Goal: Information Seeking & Learning: Learn about a topic

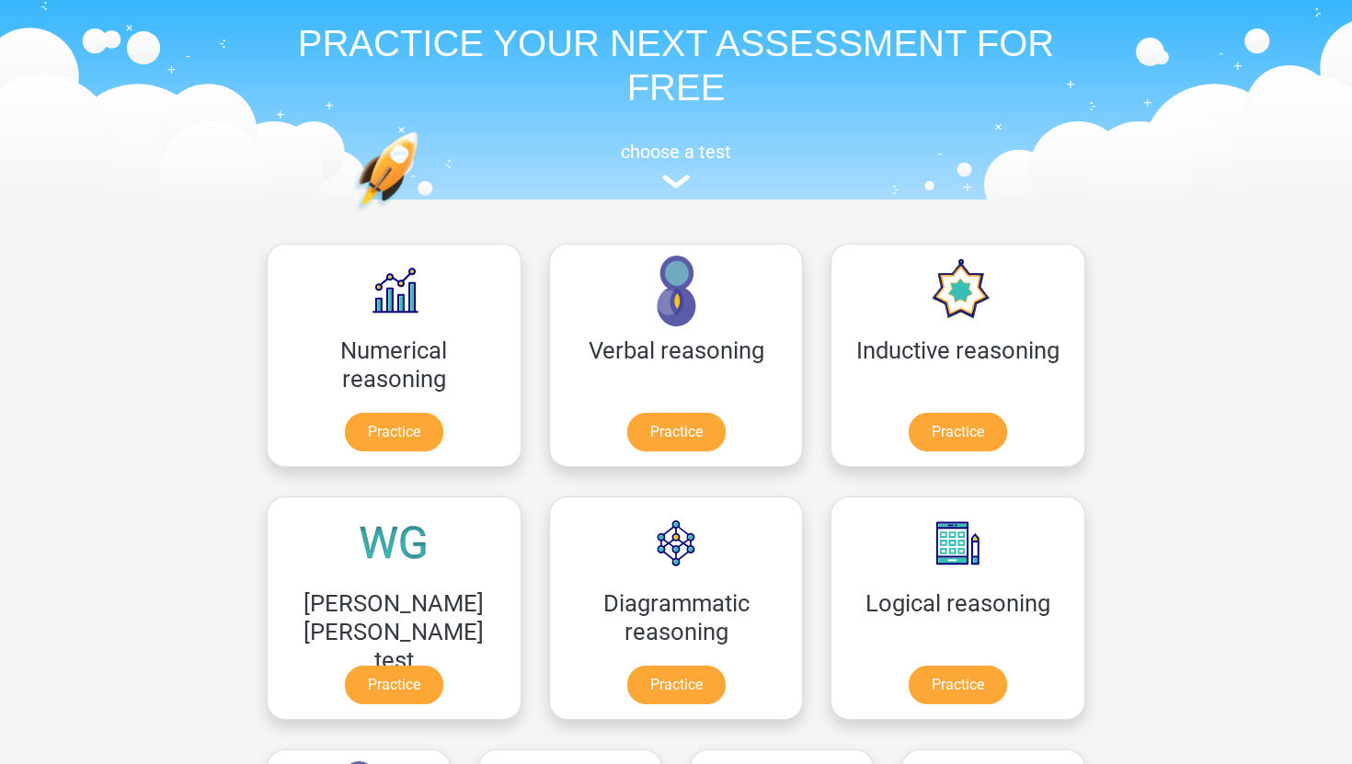
scroll to position [76, 0]
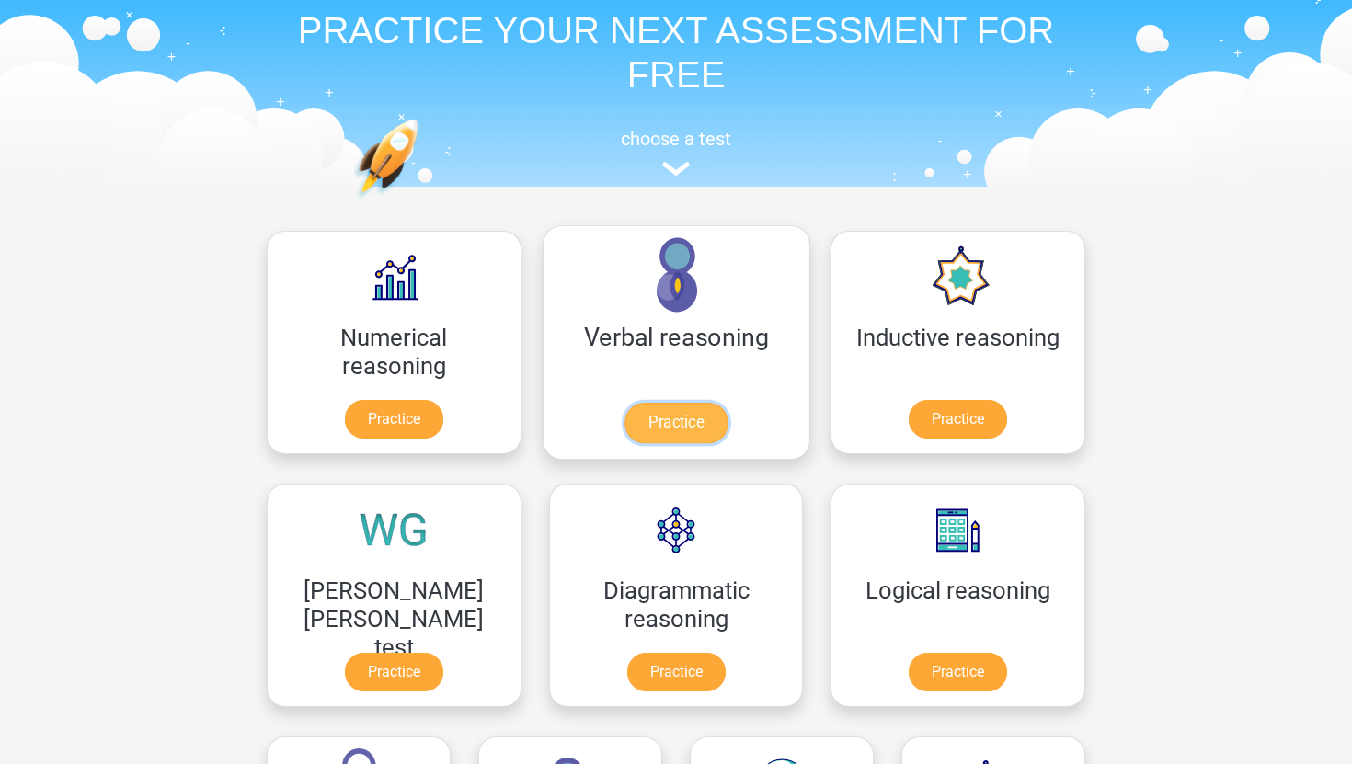
click at [624, 419] on link "Practice" at bounding box center [675, 423] width 103 height 40
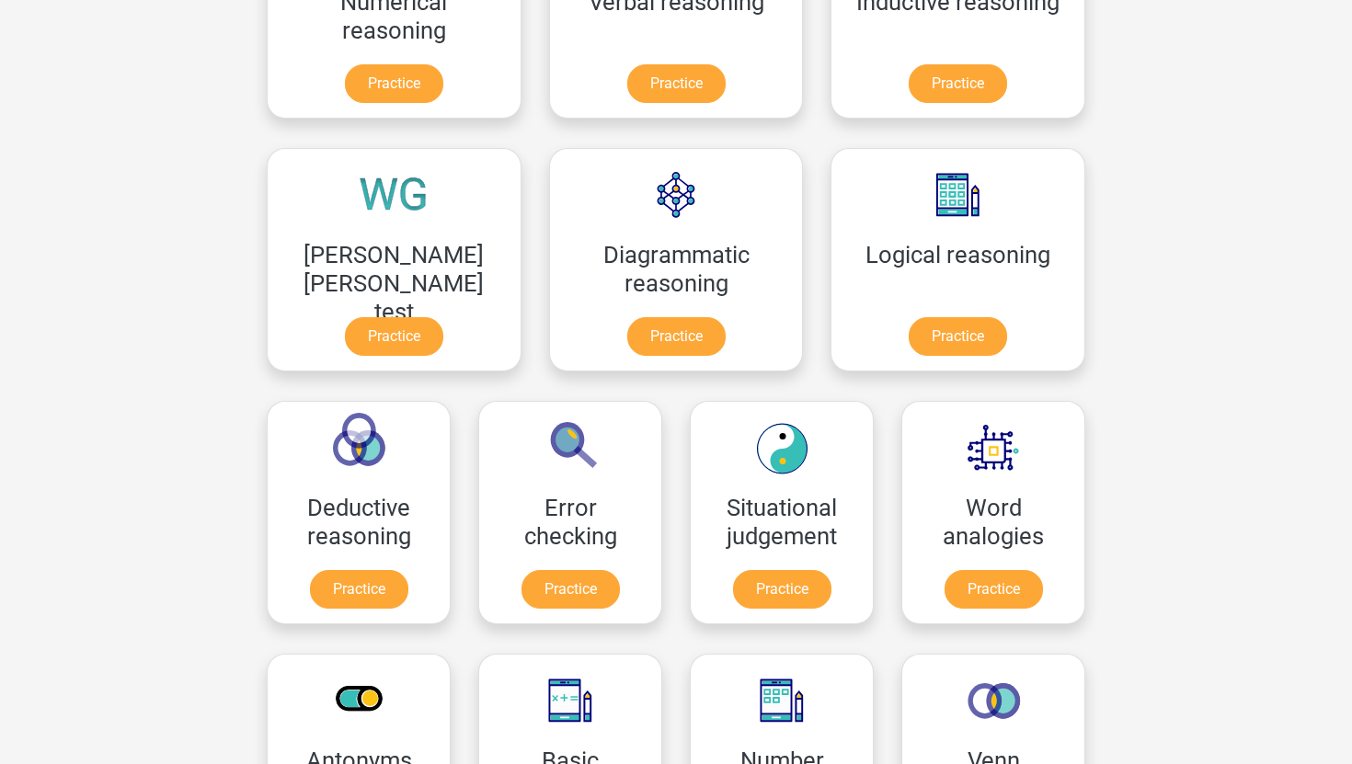
scroll to position [456, 0]
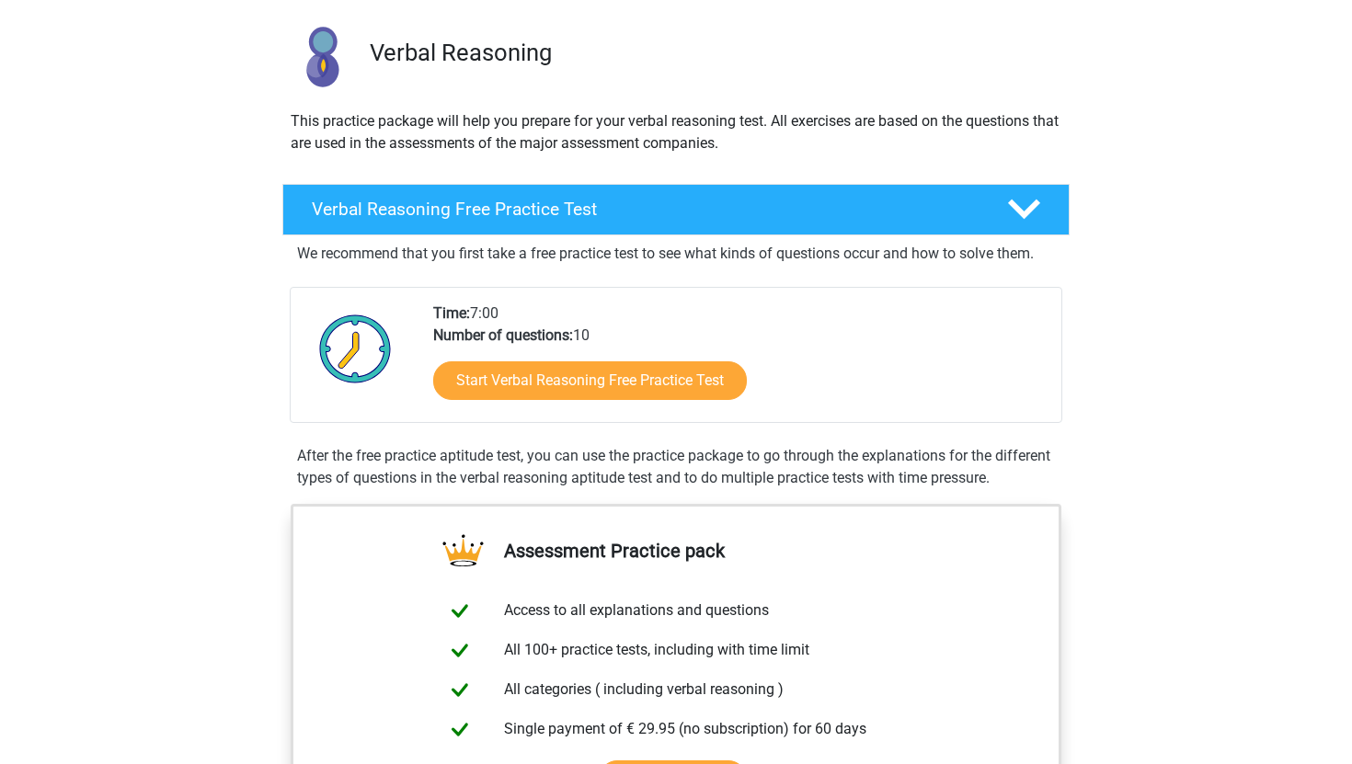
scroll to position [123, 0]
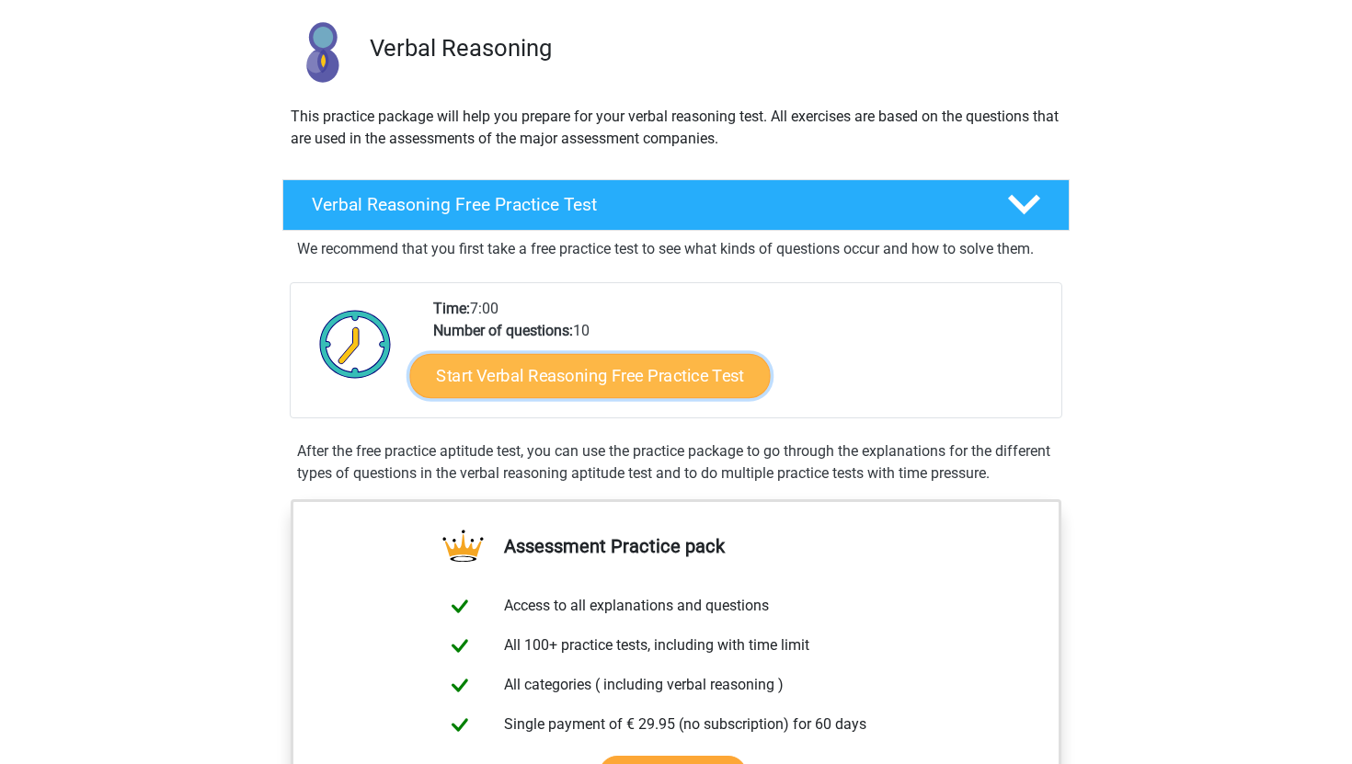
click at [548, 375] on link "Start Verbal Reasoning Free Practice Test" at bounding box center [590, 376] width 360 height 44
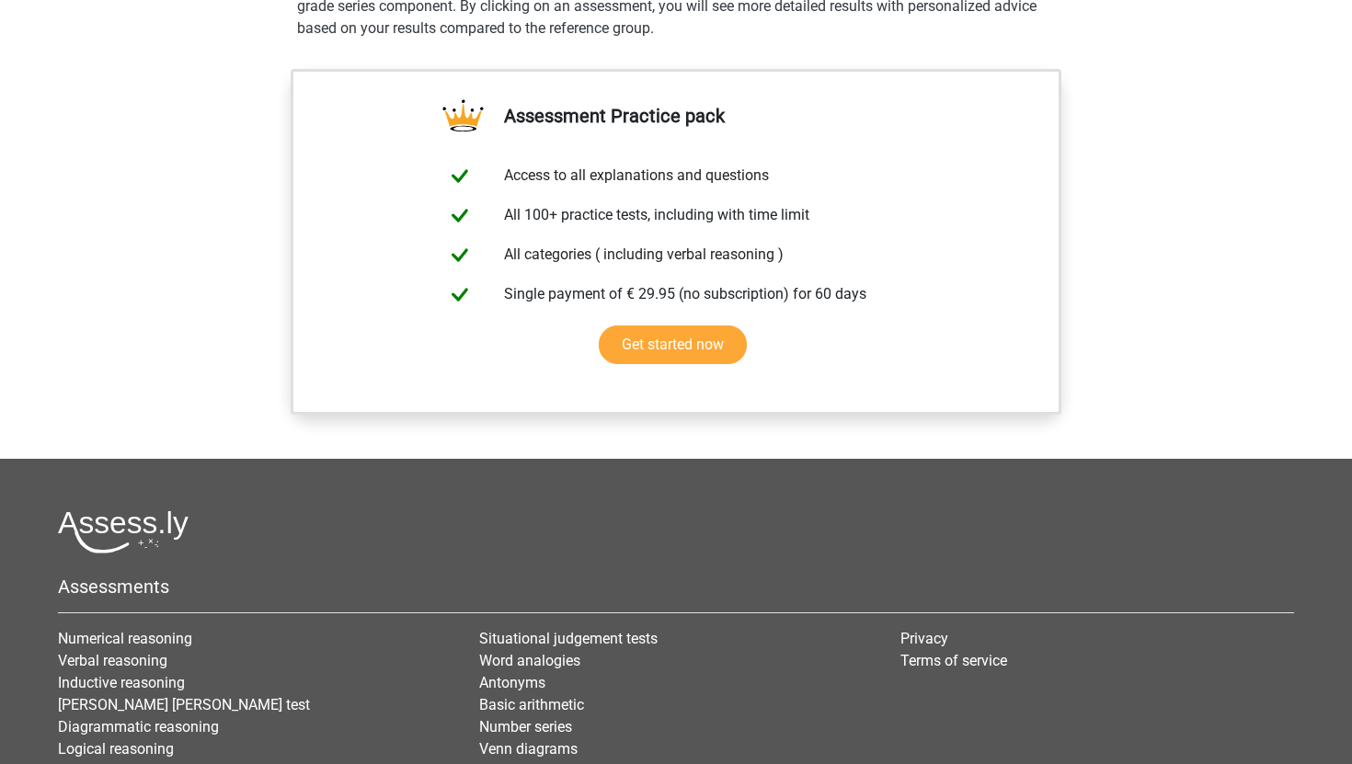
scroll to position [1305, 0]
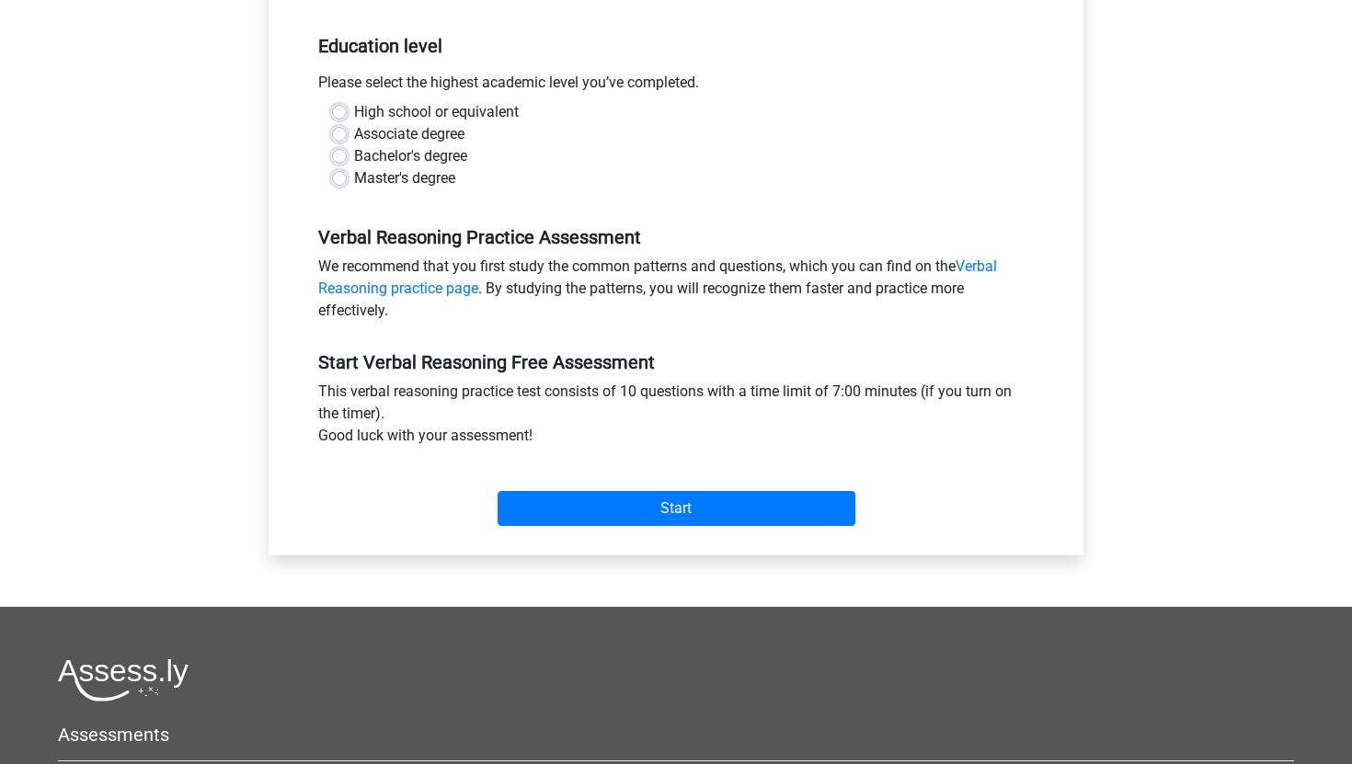
scroll to position [363, 0]
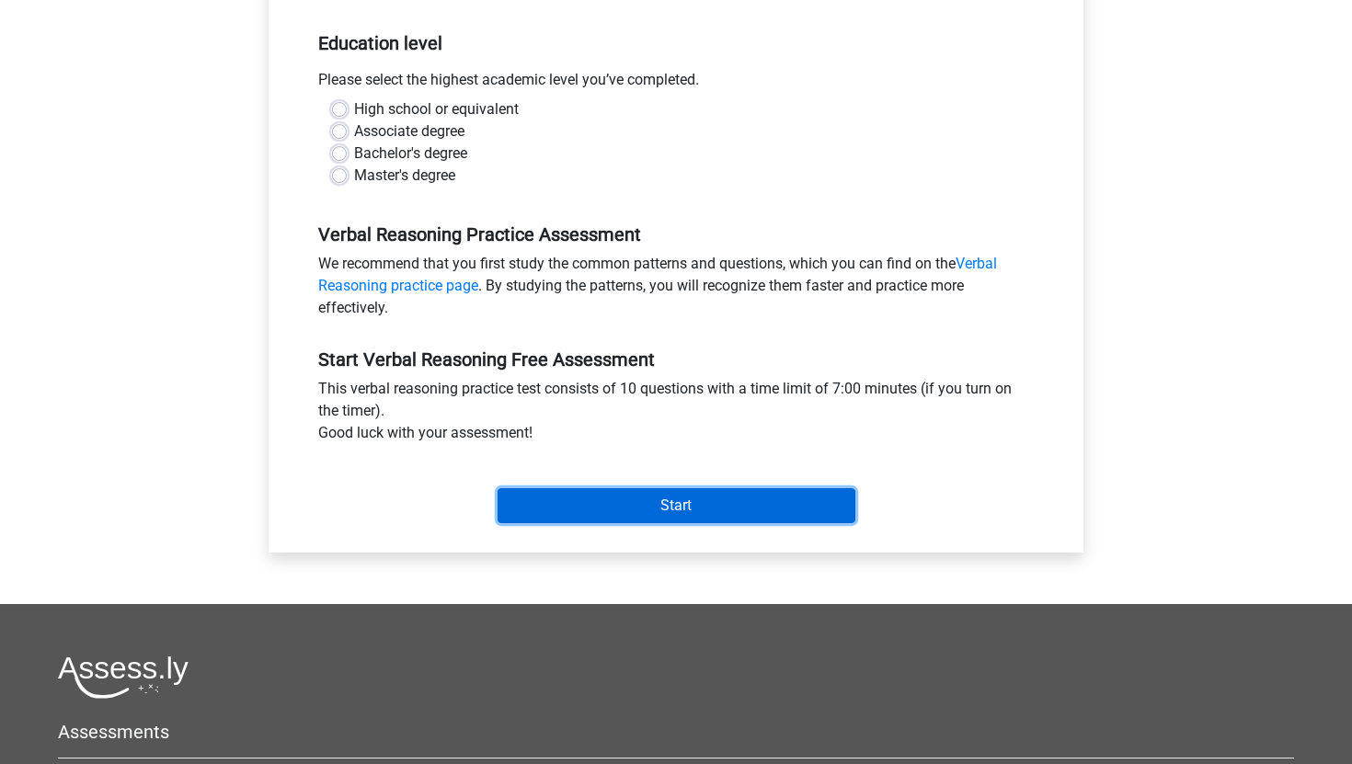
click at [631, 508] on input "Start" at bounding box center [676, 505] width 358 height 35
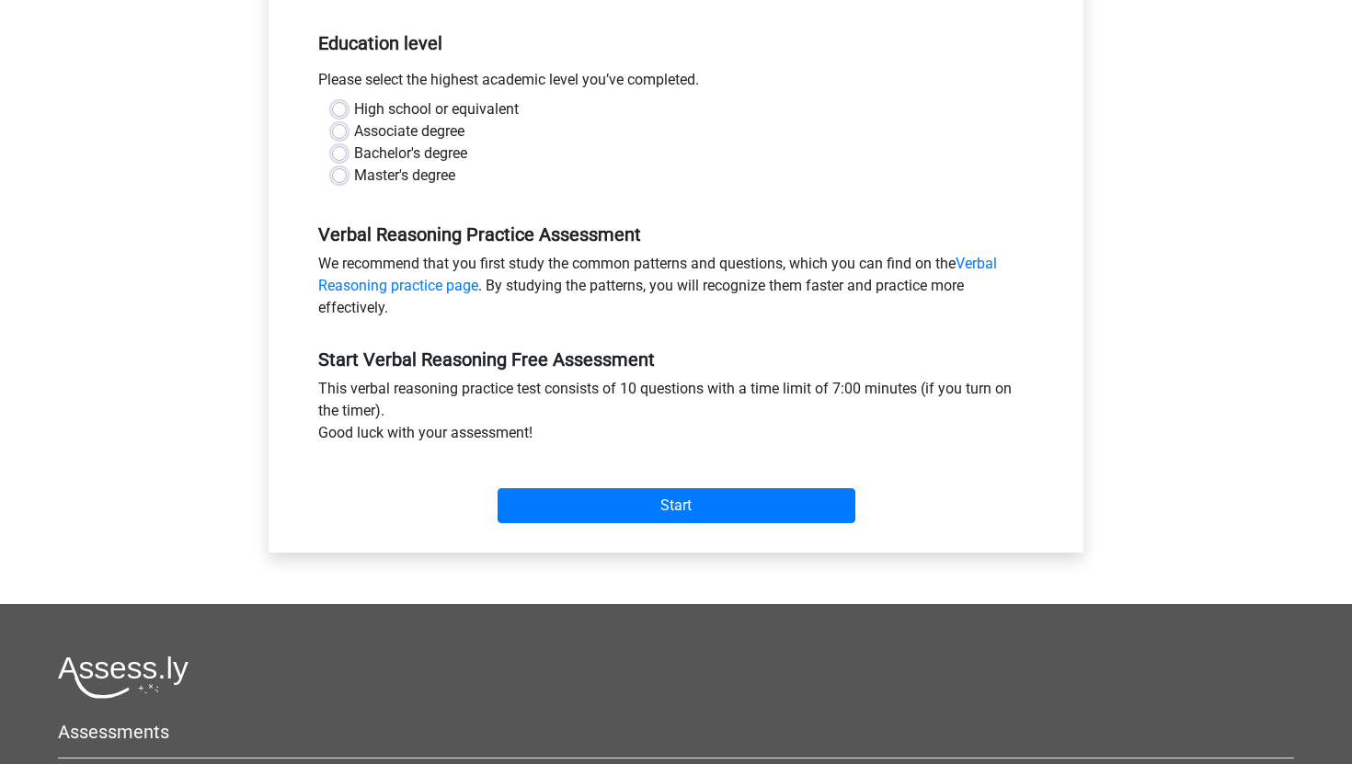
click at [528, 185] on div "Master's degree" at bounding box center [676, 176] width 688 height 22
click at [349, 177] on div "Master's degree" at bounding box center [676, 176] width 688 height 22
click at [354, 178] on label "Master's degree" at bounding box center [404, 176] width 101 height 22
click at [334, 178] on input "Master's degree" at bounding box center [339, 174] width 15 height 18
radio input "true"
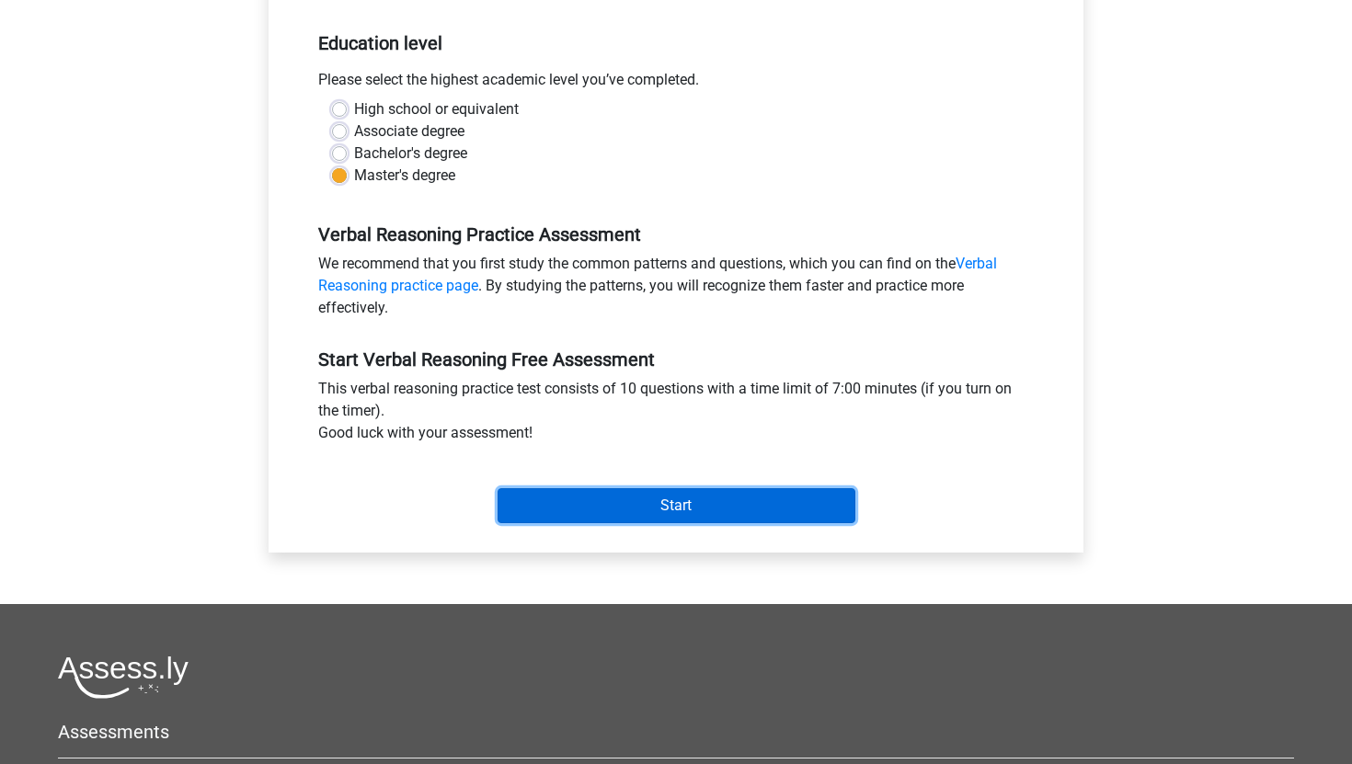
click at [638, 500] on input "Start" at bounding box center [676, 505] width 358 height 35
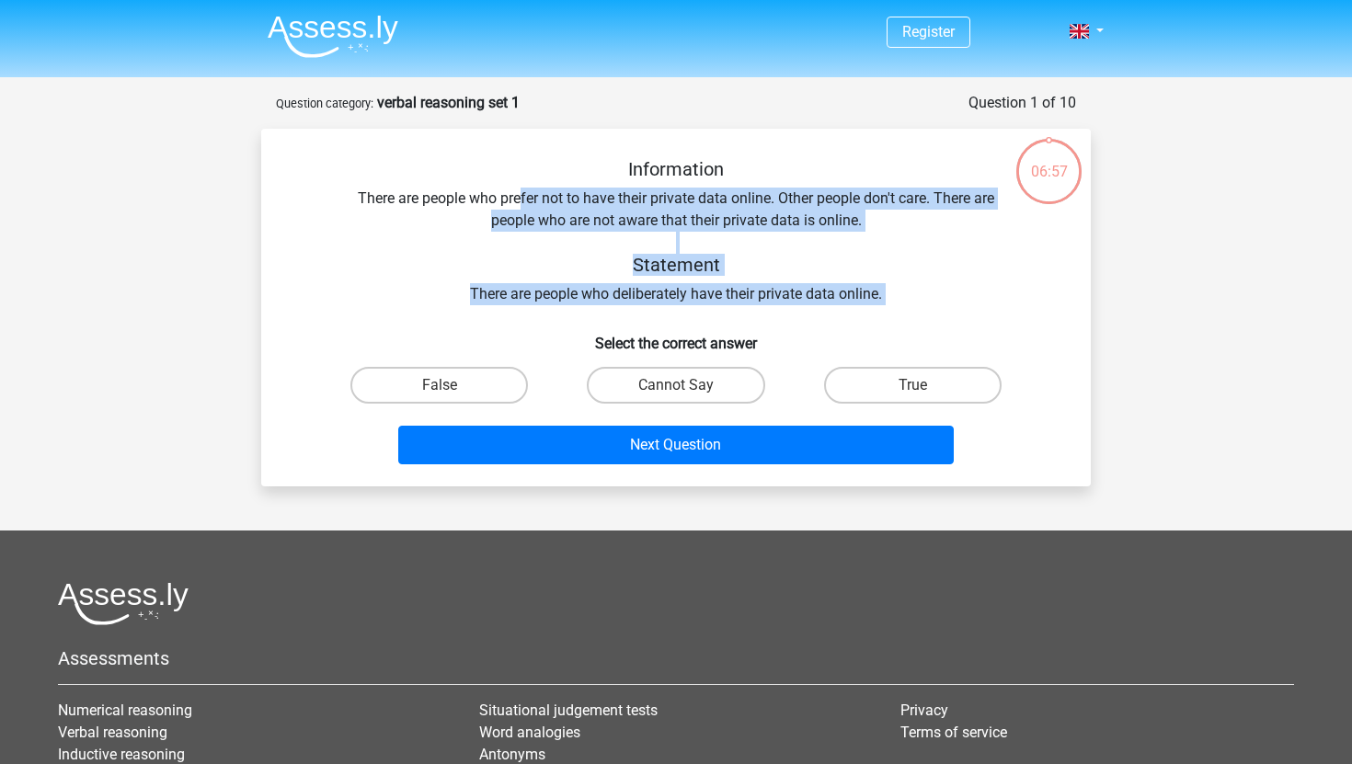
drag, startPoint x: 517, startPoint y: 201, endPoint x: 873, endPoint y: 306, distance: 371.8
click at [873, 305] on div "Information There are people who prefer not to have their private data online. …" at bounding box center [675, 315] width 815 height 314
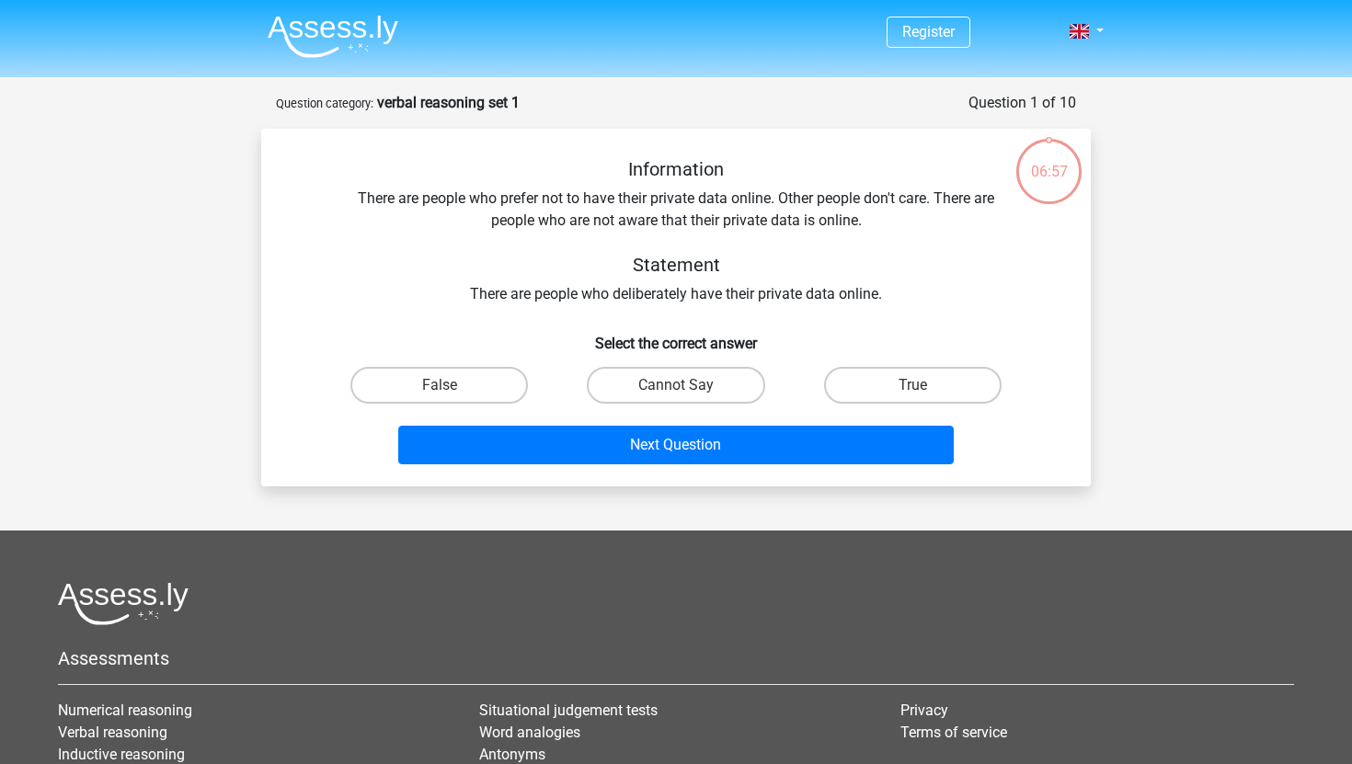
click at [885, 294] on div "Information There are people who prefer not to have their private data online. …" at bounding box center [676, 231] width 770 height 147
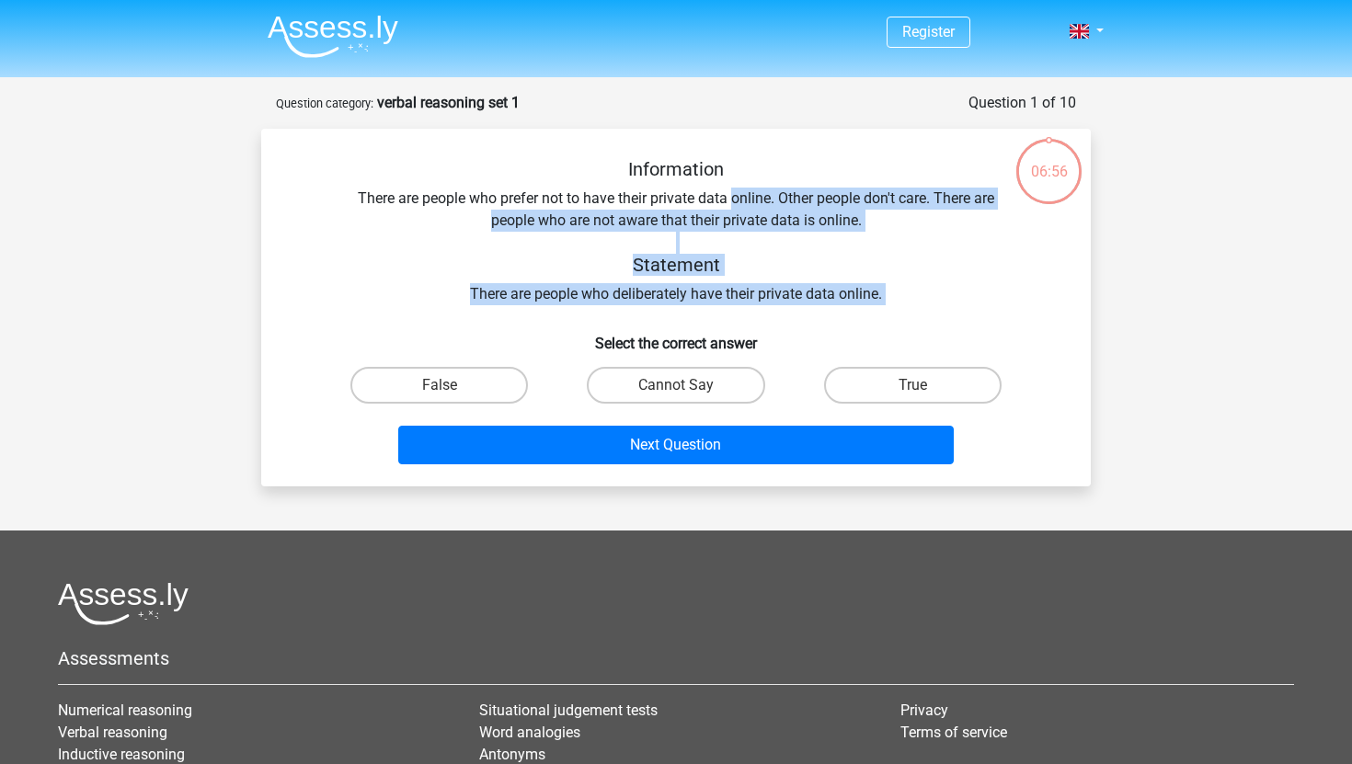
drag, startPoint x: 885, startPoint y: 294, endPoint x: 733, endPoint y: 196, distance: 181.6
click at [733, 196] on div "Information There are people who prefer not to have their private data online. …" at bounding box center [676, 231] width 770 height 147
drag, startPoint x: 733, startPoint y: 196, endPoint x: 906, endPoint y: 302, distance: 202.6
click at [906, 302] on div "Information There are people who prefer not to have their private data online. …" at bounding box center [676, 231] width 770 height 147
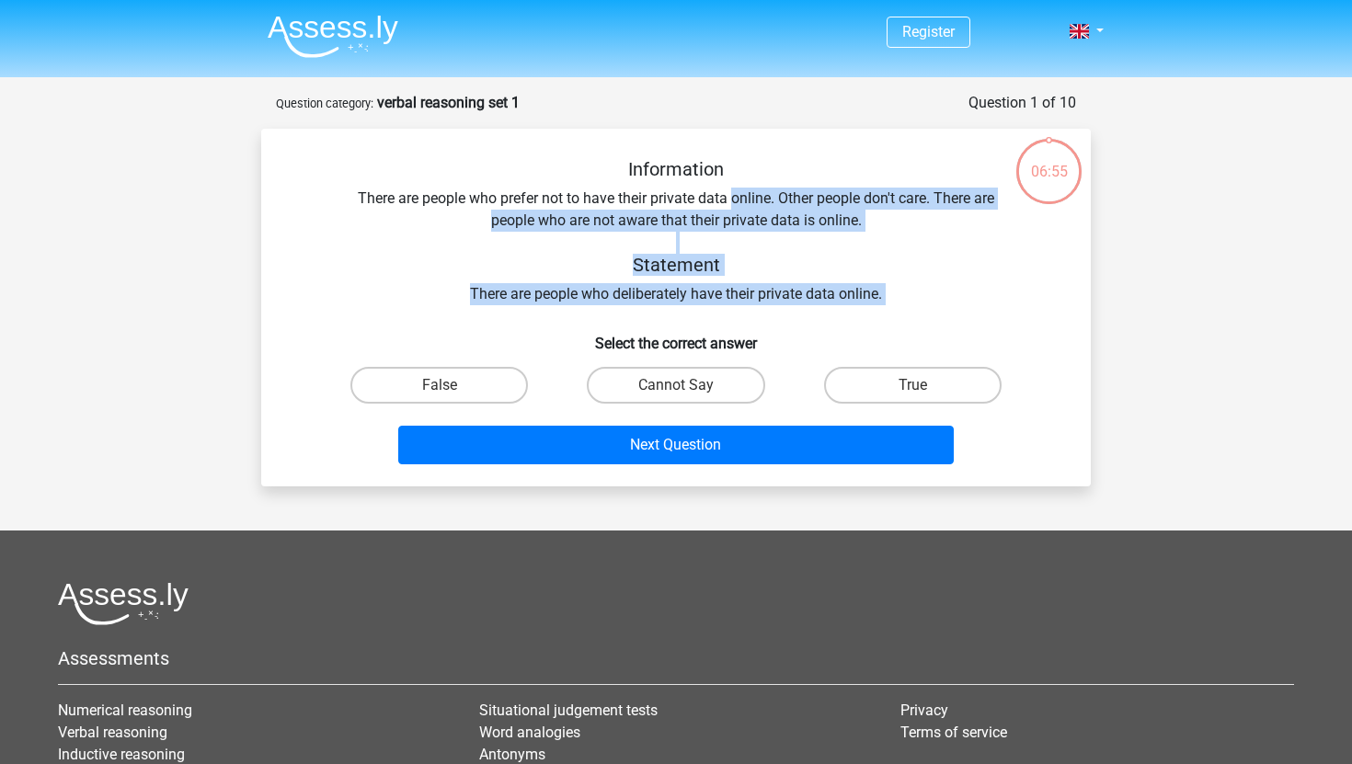
click at [906, 302] on div "Information There are people who prefer not to have their private data online. …" at bounding box center [676, 231] width 770 height 147
drag, startPoint x: 903, startPoint y: 302, endPoint x: 769, endPoint y: 205, distance: 165.3
click at [769, 205] on div "Information There are people who prefer not to have their private data online. …" at bounding box center [676, 231] width 770 height 147
drag, startPoint x: 763, startPoint y: 201, endPoint x: 904, endPoint y: 293, distance: 168.1
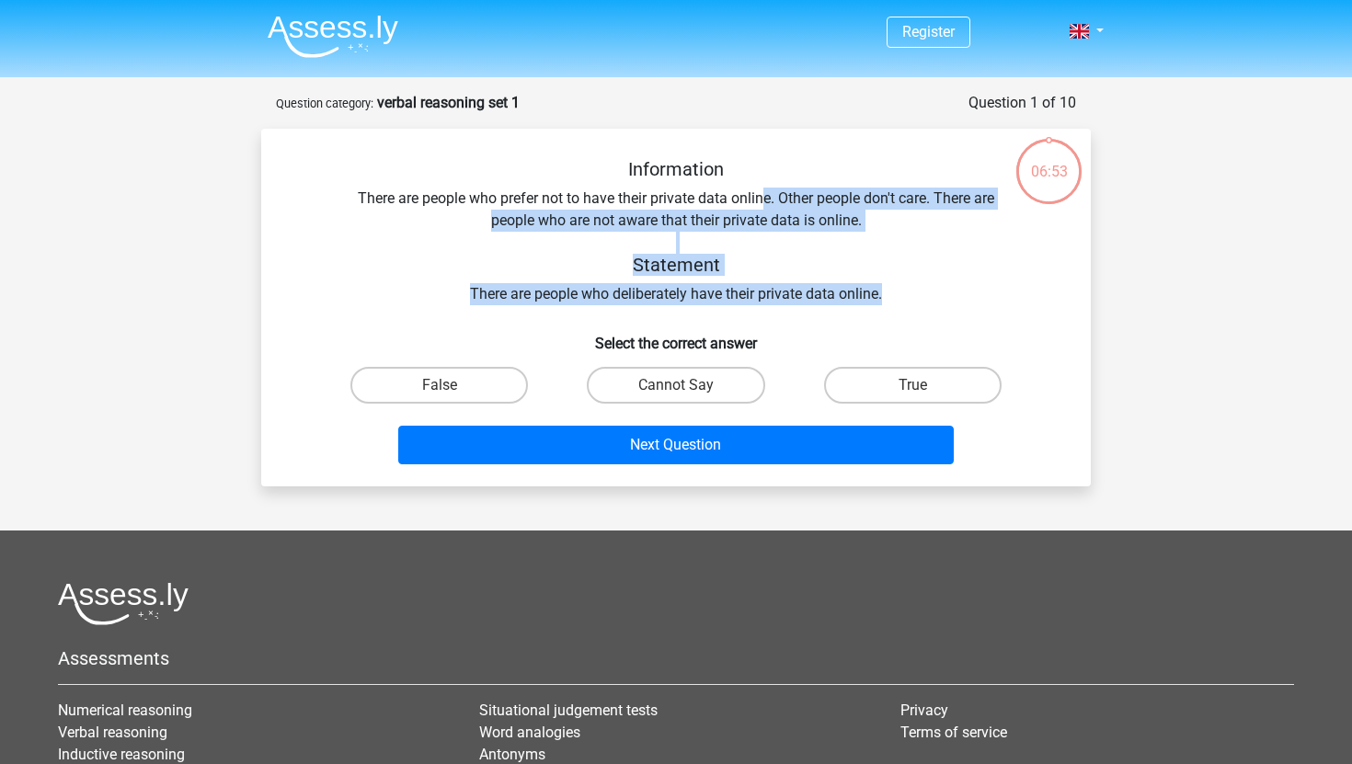
click at [906, 293] on div "Information There are people who prefer not to have their private data online. …" at bounding box center [676, 231] width 770 height 147
click at [904, 293] on div "Information There are people who prefer not to have their private data online. …" at bounding box center [676, 231] width 770 height 147
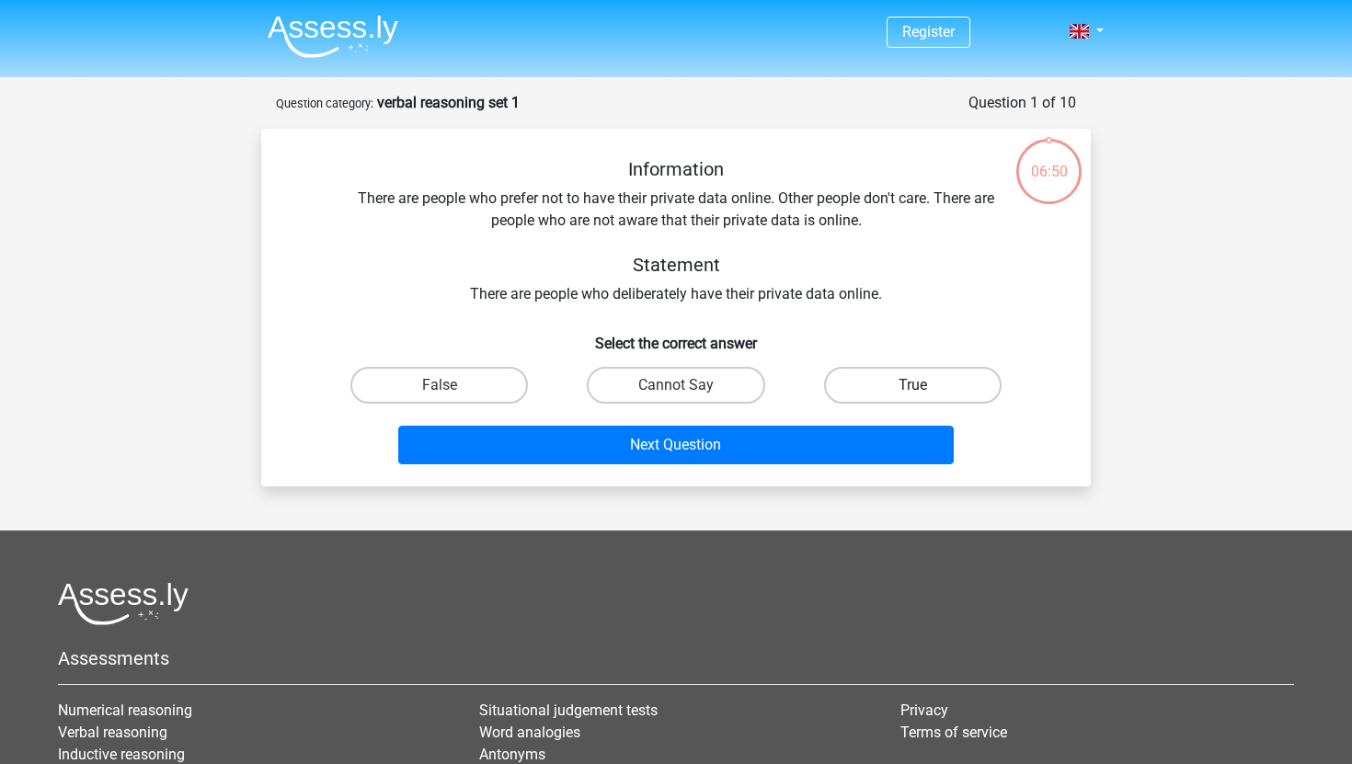
click at [891, 383] on label "True" at bounding box center [912, 385] width 177 height 37
click at [912, 385] on input "True" at bounding box center [918, 391] width 12 height 12
radio input "true"
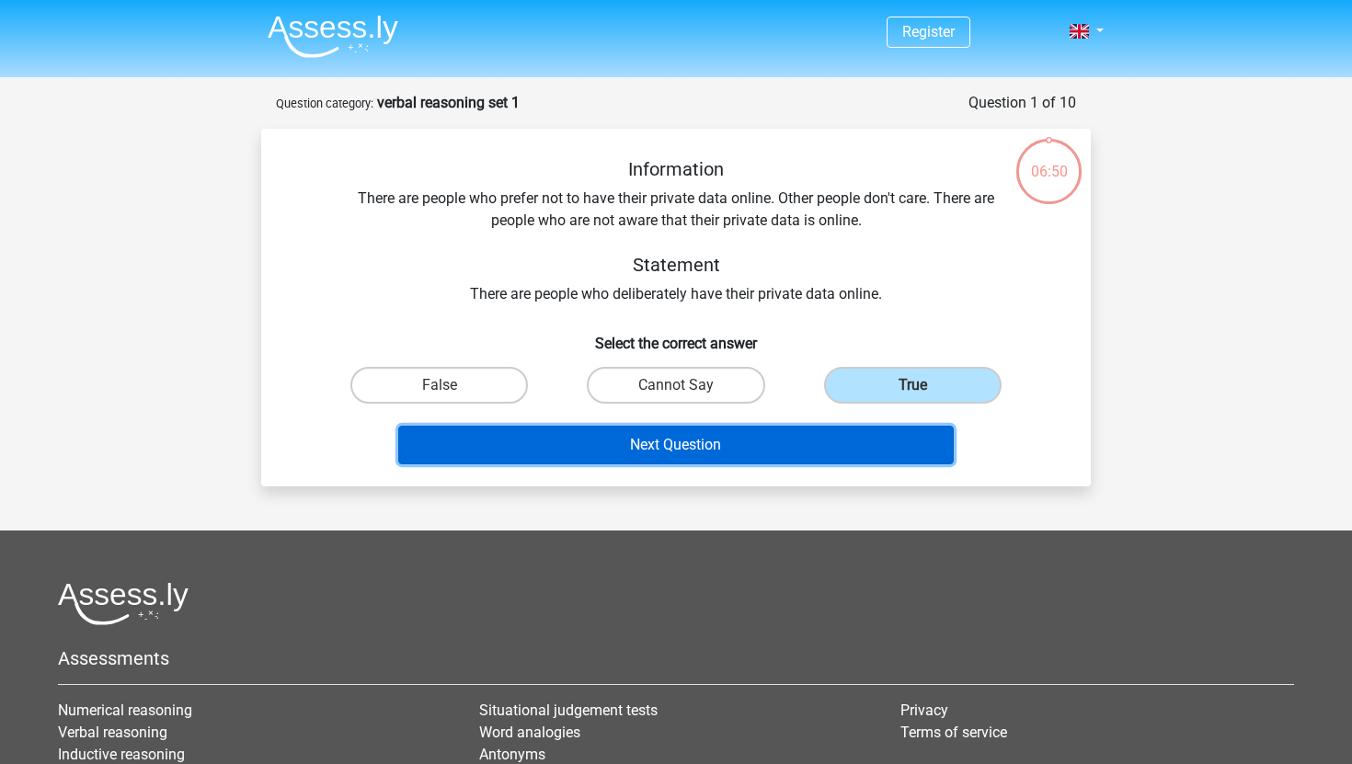
click at [850, 437] on button "Next Question" at bounding box center [676, 445] width 556 height 39
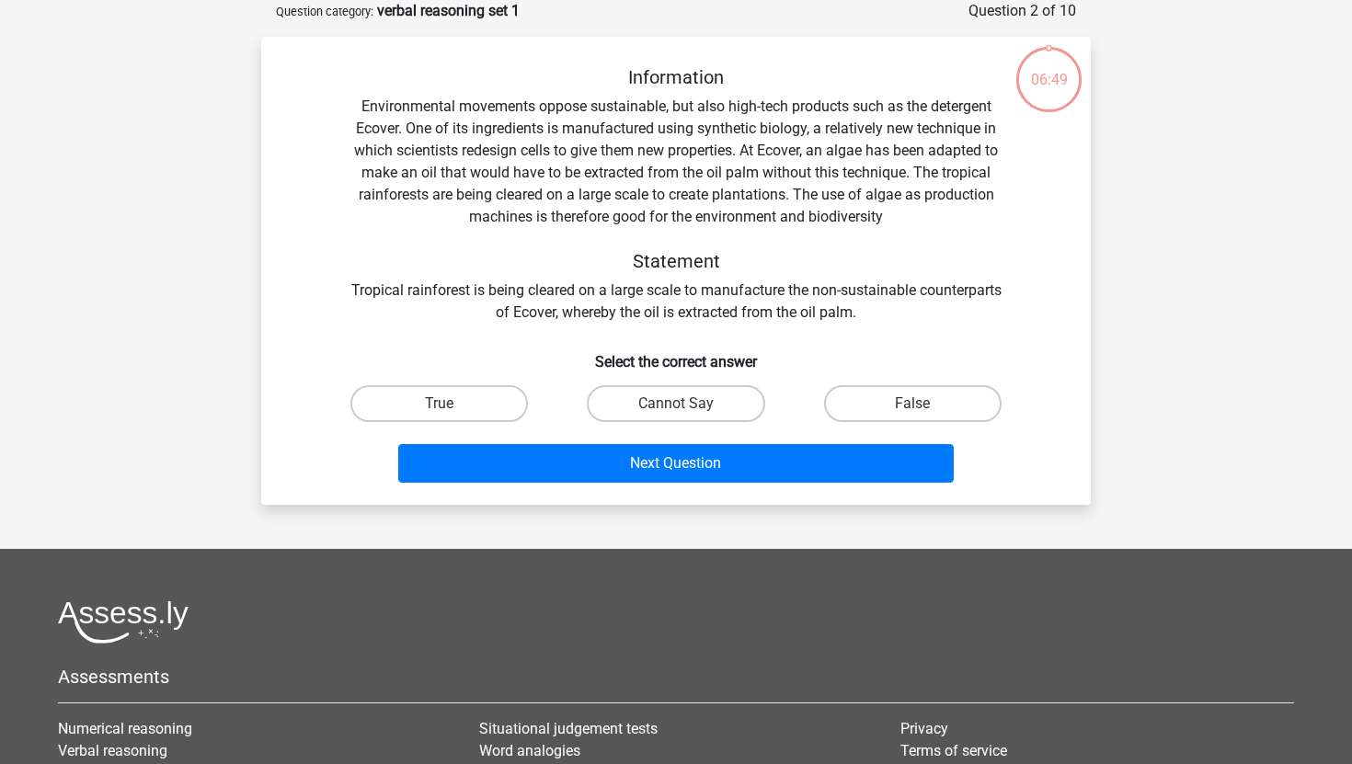
scroll to position [74, 0]
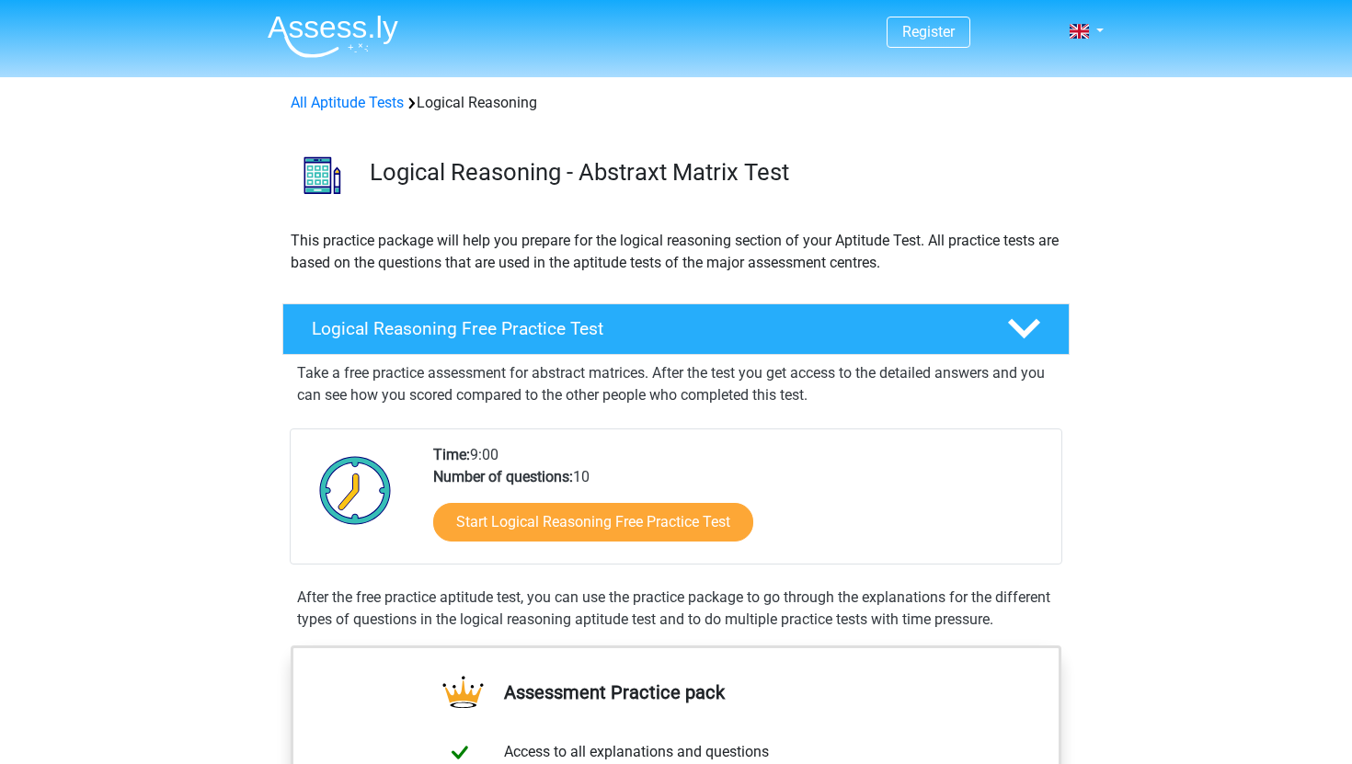
scroll to position [52, 0]
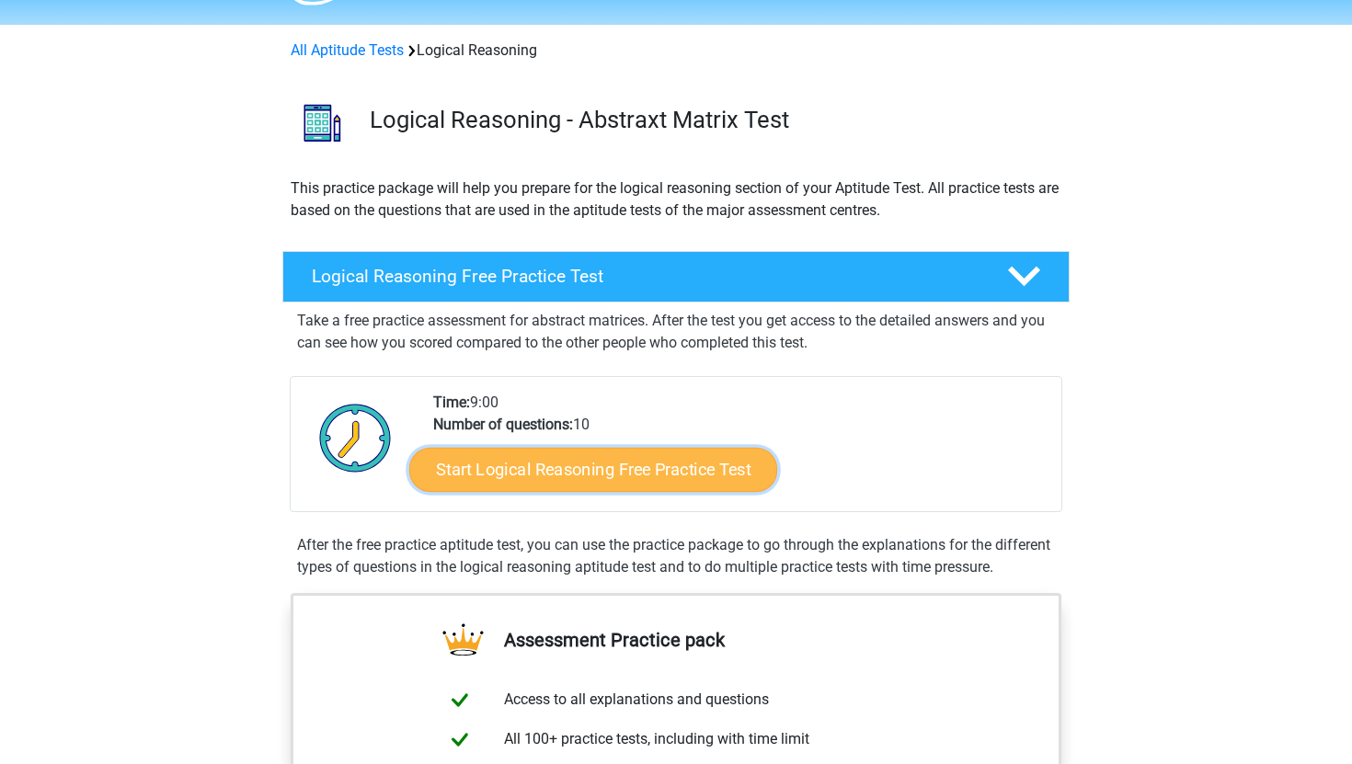
click at [485, 472] on link "Start Logical Reasoning Free Practice Test" at bounding box center [593, 469] width 368 height 44
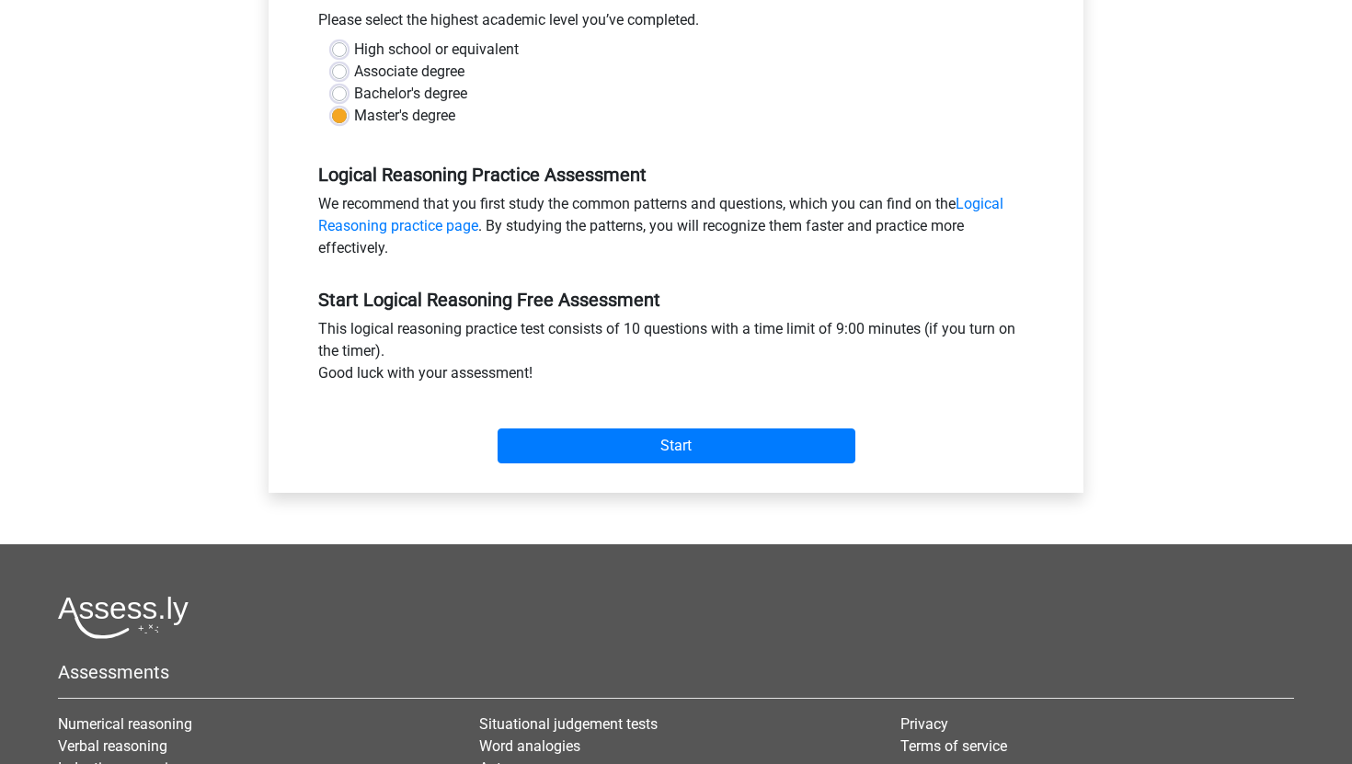
scroll to position [522, 0]
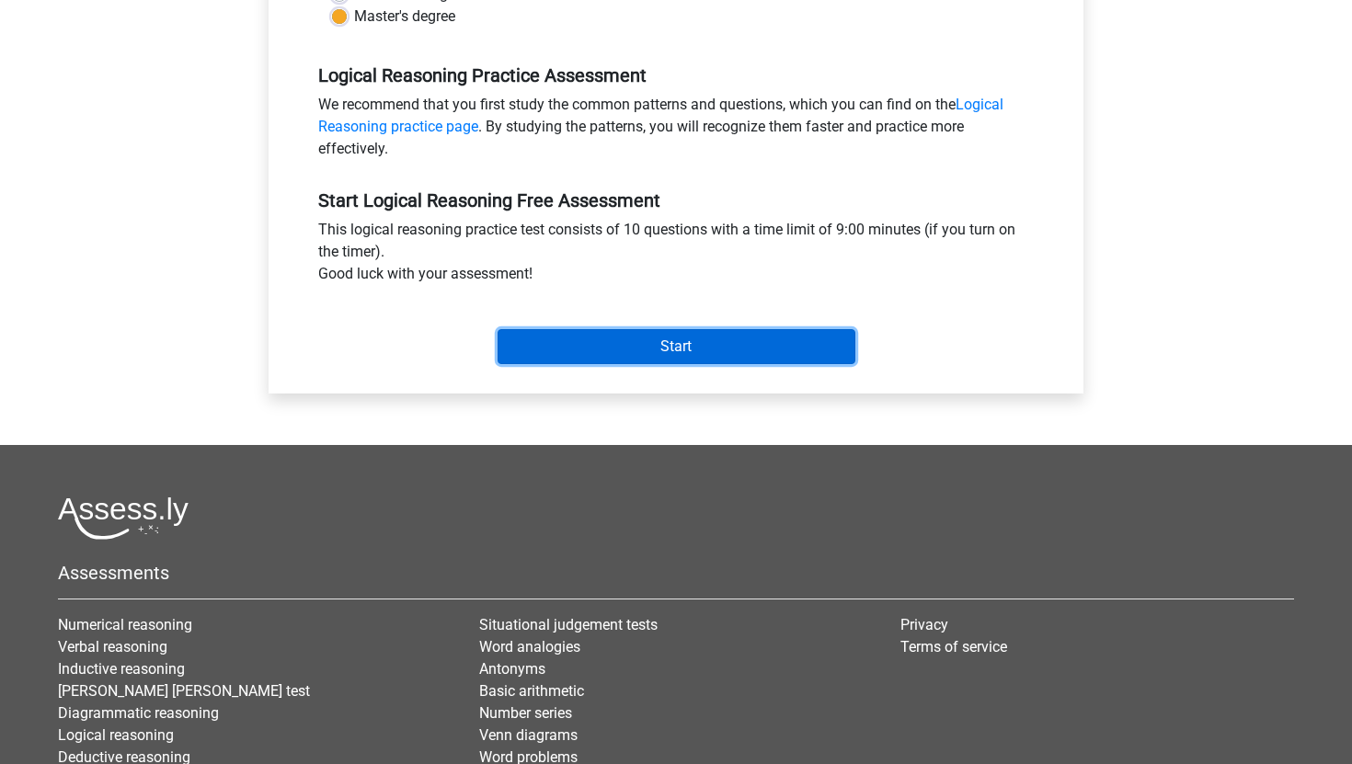
click at [614, 356] on input "Start" at bounding box center [676, 346] width 358 height 35
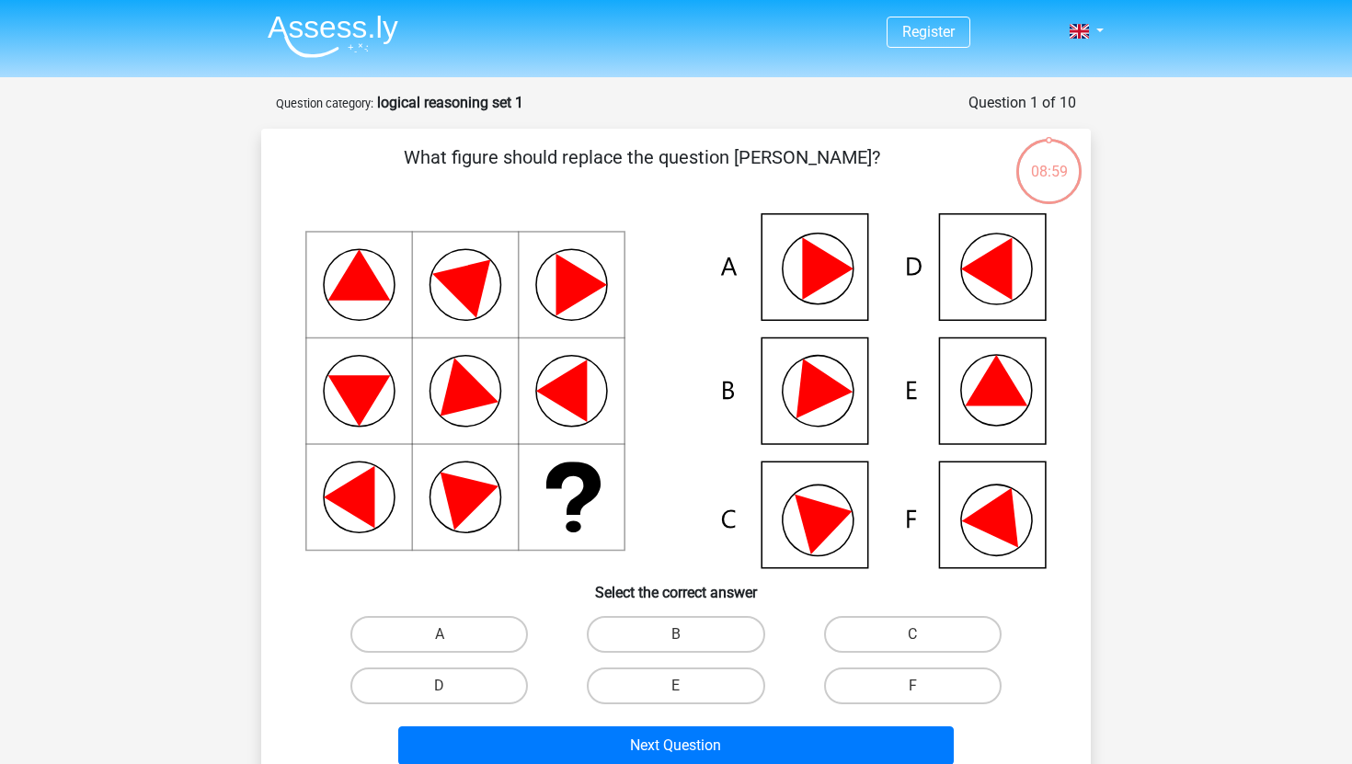
drag, startPoint x: 460, startPoint y: 160, endPoint x: 797, endPoint y: 148, distance: 337.6
click at [797, 149] on p "What figure should replace the question [PERSON_NAME]?" at bounding box center [642, 170] width 702 height 55
click at [852, 146] on p "What figure should replace the question [PERSON_NAME]?" at bounding box center [642, 170] width 702 height 55
drag, startPoint x: 852, startPoint y: 146, endPoint x: 459, endPoint y: 138, distance: 393.6
click at [459, 138] on div "What figure should replace the question mark?" at bounding box center [675, 458] width 829 height 658
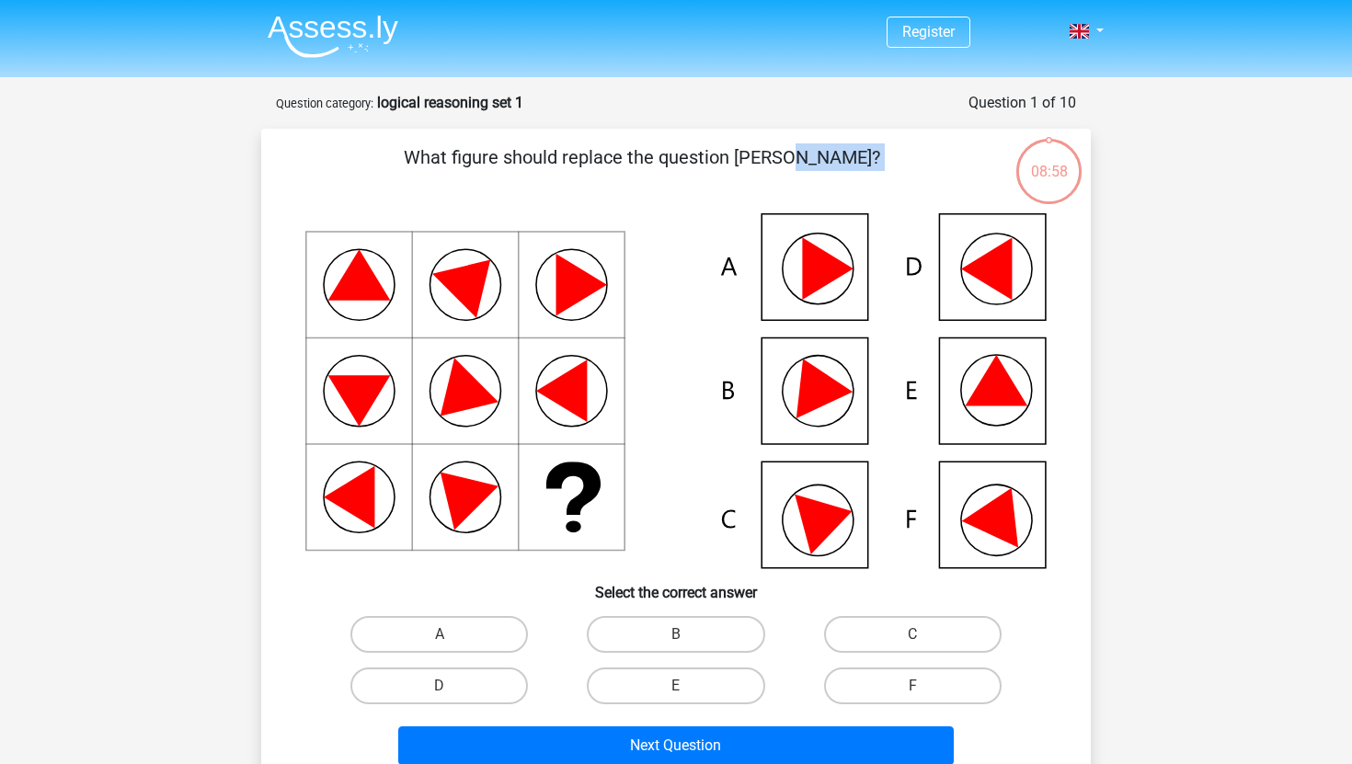
click at [459, 138] on div "What figure should replace the question mark?" at bounding box center [675, 458] width 829 height 658
click at [988, 531] on icon at bounding box center [1001, 511] width 78 height 73
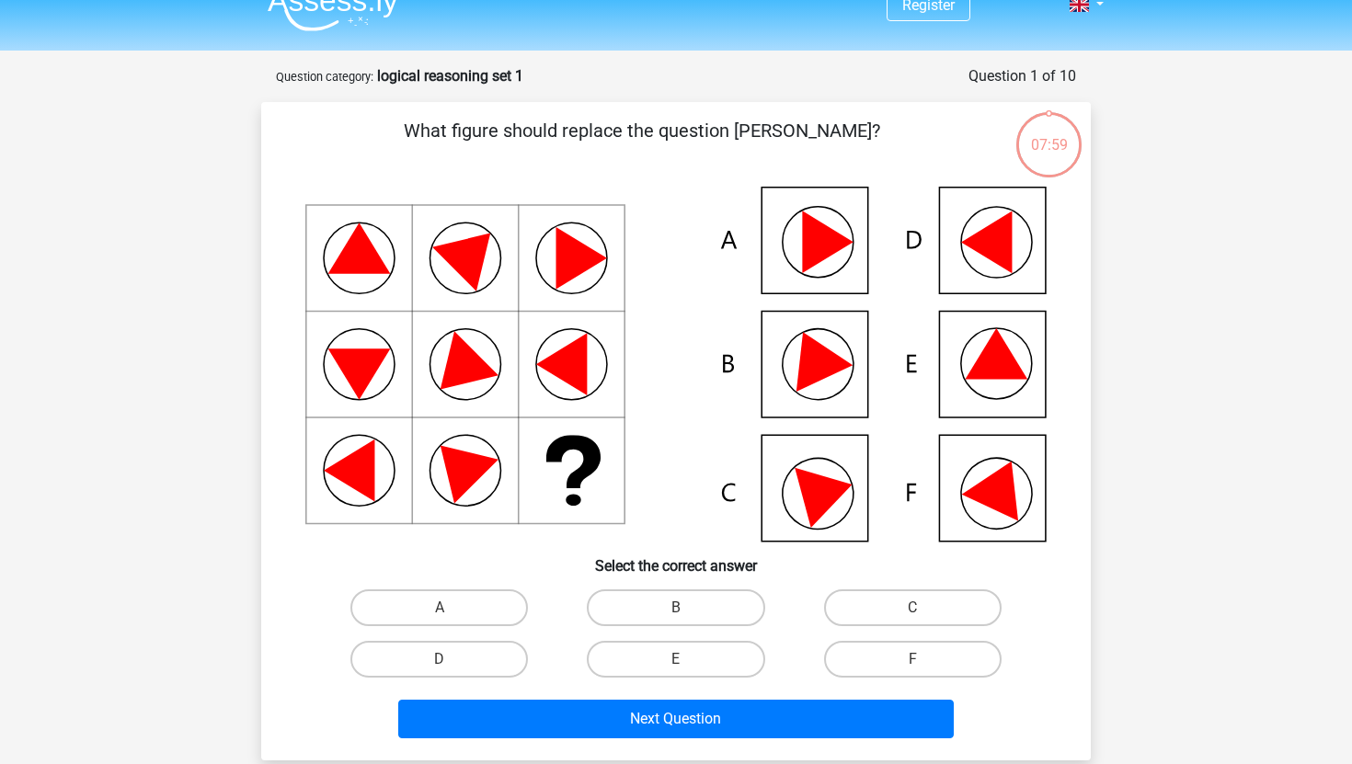
scroll to position [29, 0]
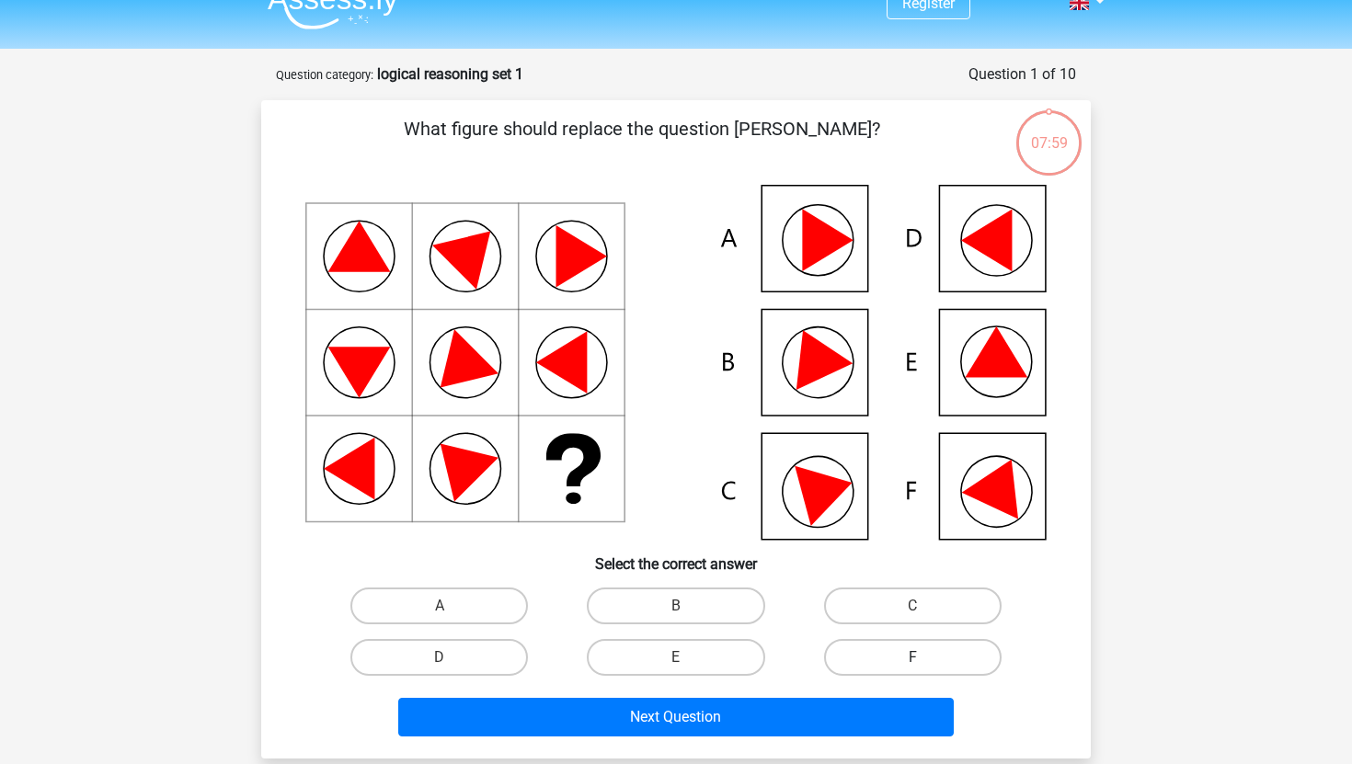
click at [915, 651] on label "F" at bounding box center [912, 657] width 177 height 37
click at [915, 657] on input "F" at bounding box center [918, 663] width 12 height 12
radio input "true"
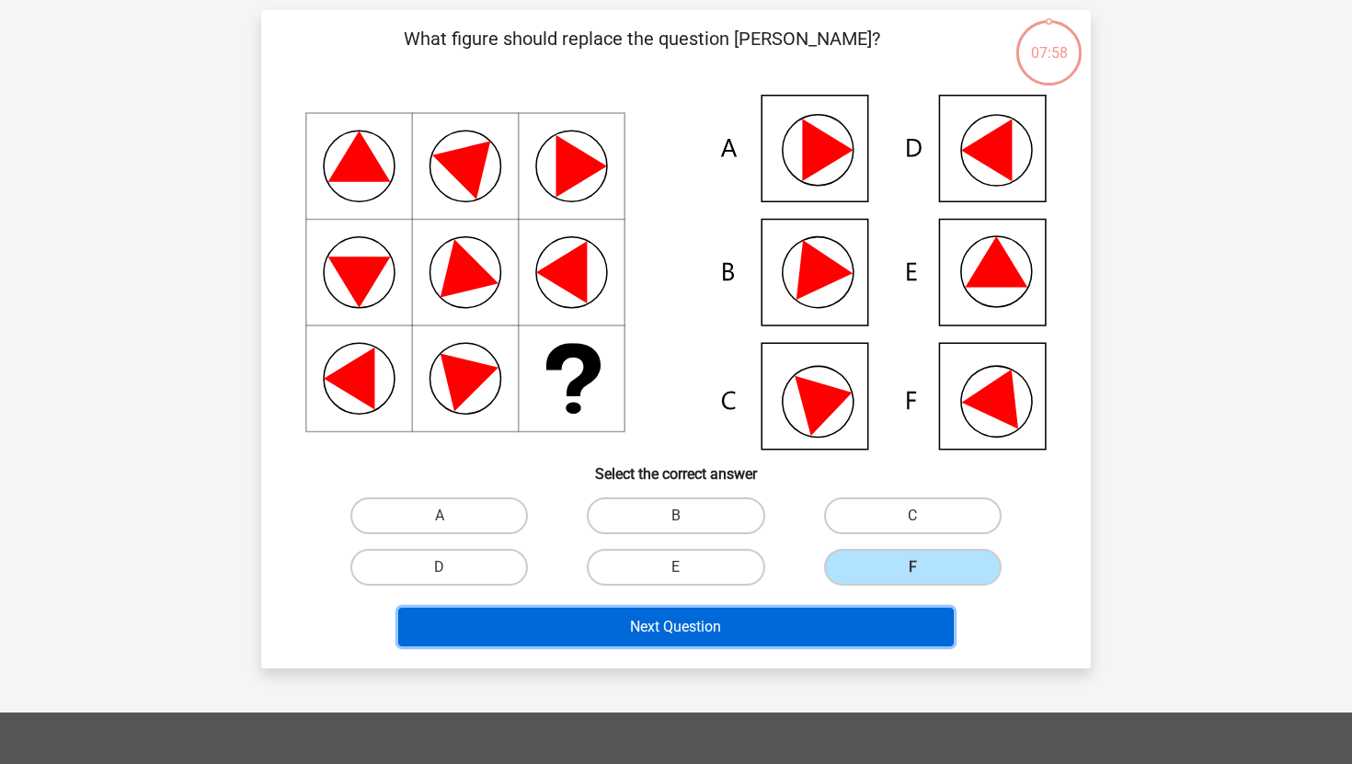
click at [837, 629] on button "Next Question" at bounding box center [676, 627] width 556 height 39
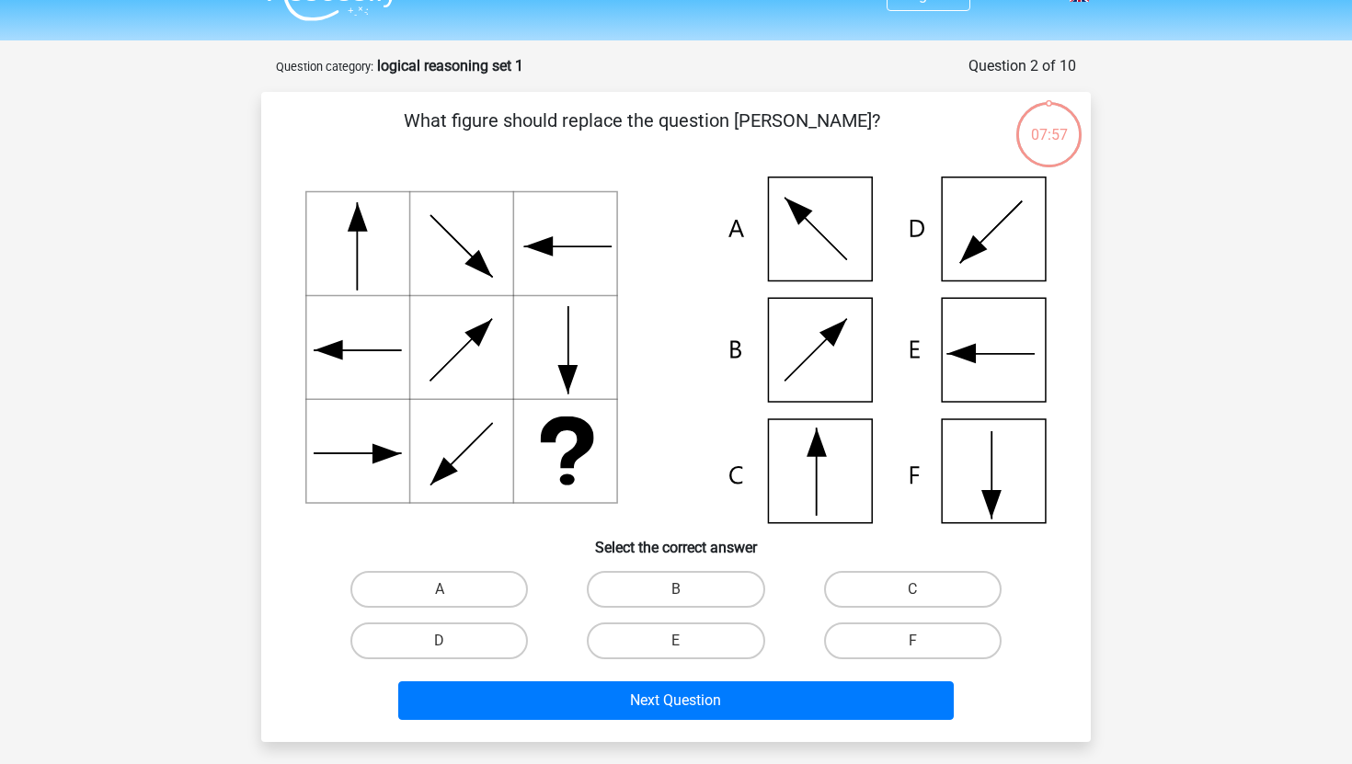
scroll to position [27, 0]
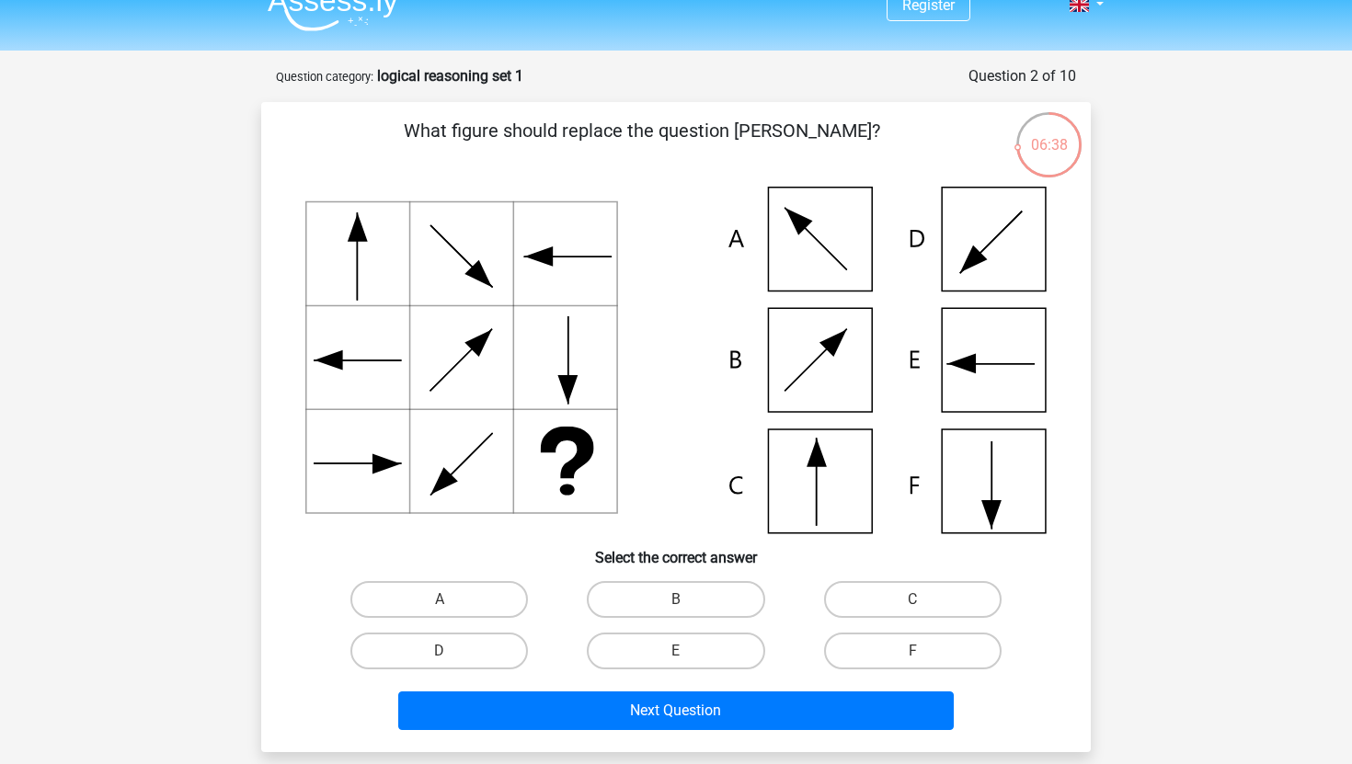
click at [813, 477] on icon at bounding box center [675, 360] width 741 height 347
click at [850, 601] on label "C" at bounding box center [912, 599] width 177 height 37
click at [912, 601] on input "C" at bounding box center [918, 605] width 12 height 12
radio input "true"
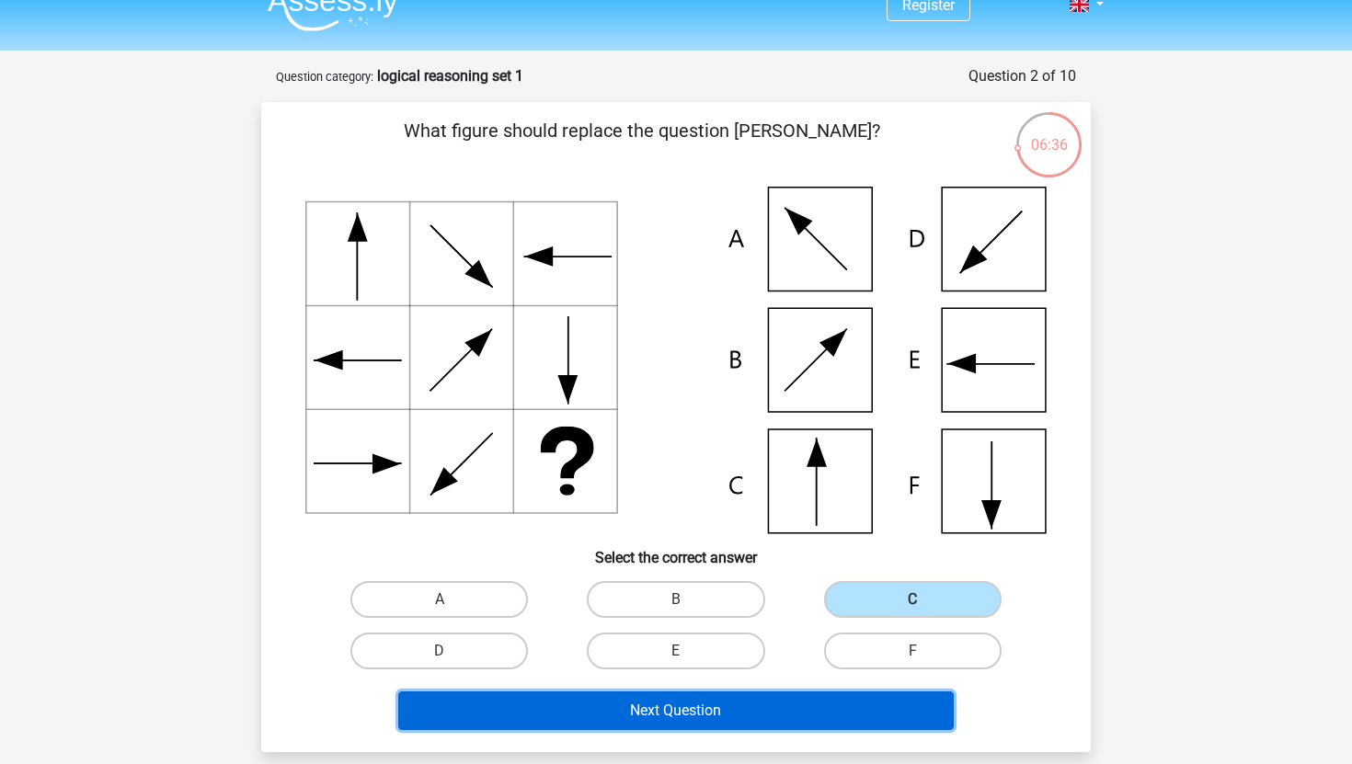
click at [781, 704] on button "Next Question" at bounding box center [676, 710] width 556 height 39
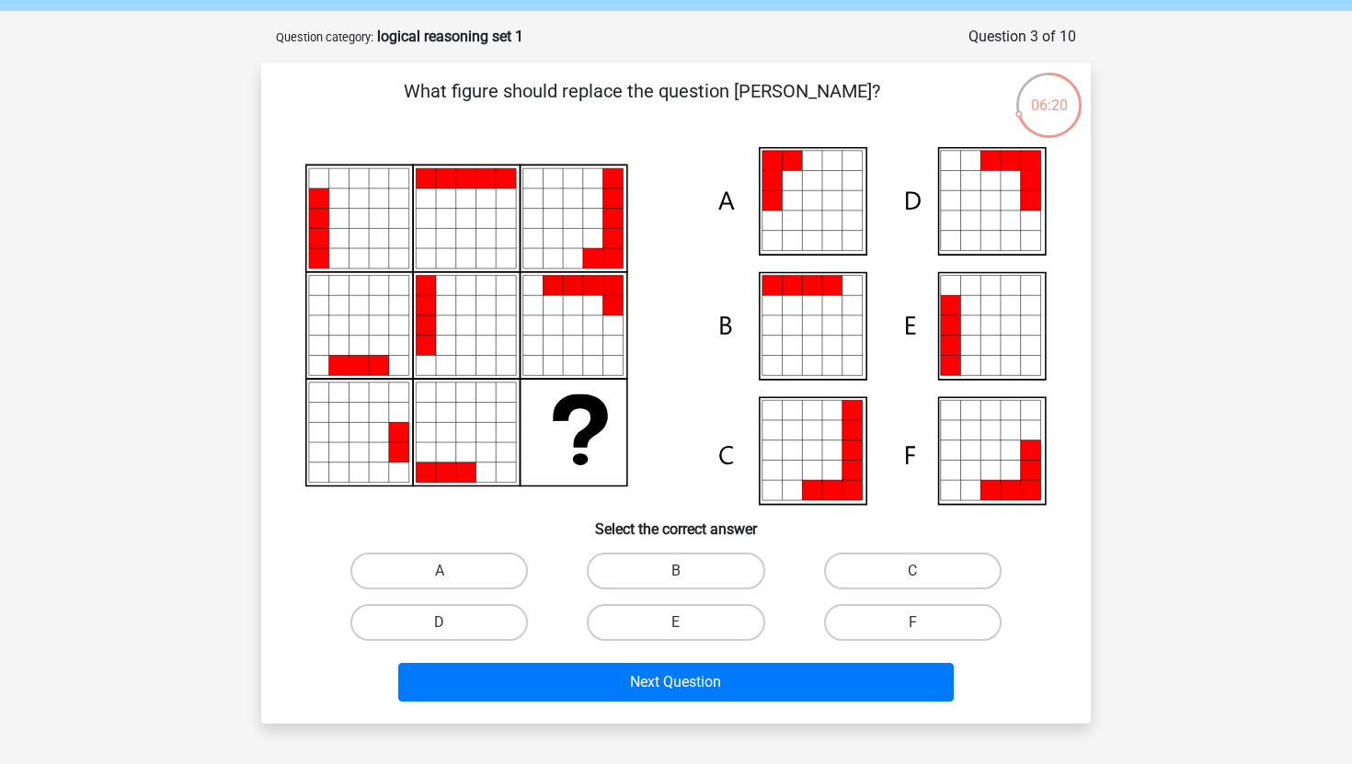
scroll to position [72, 0]
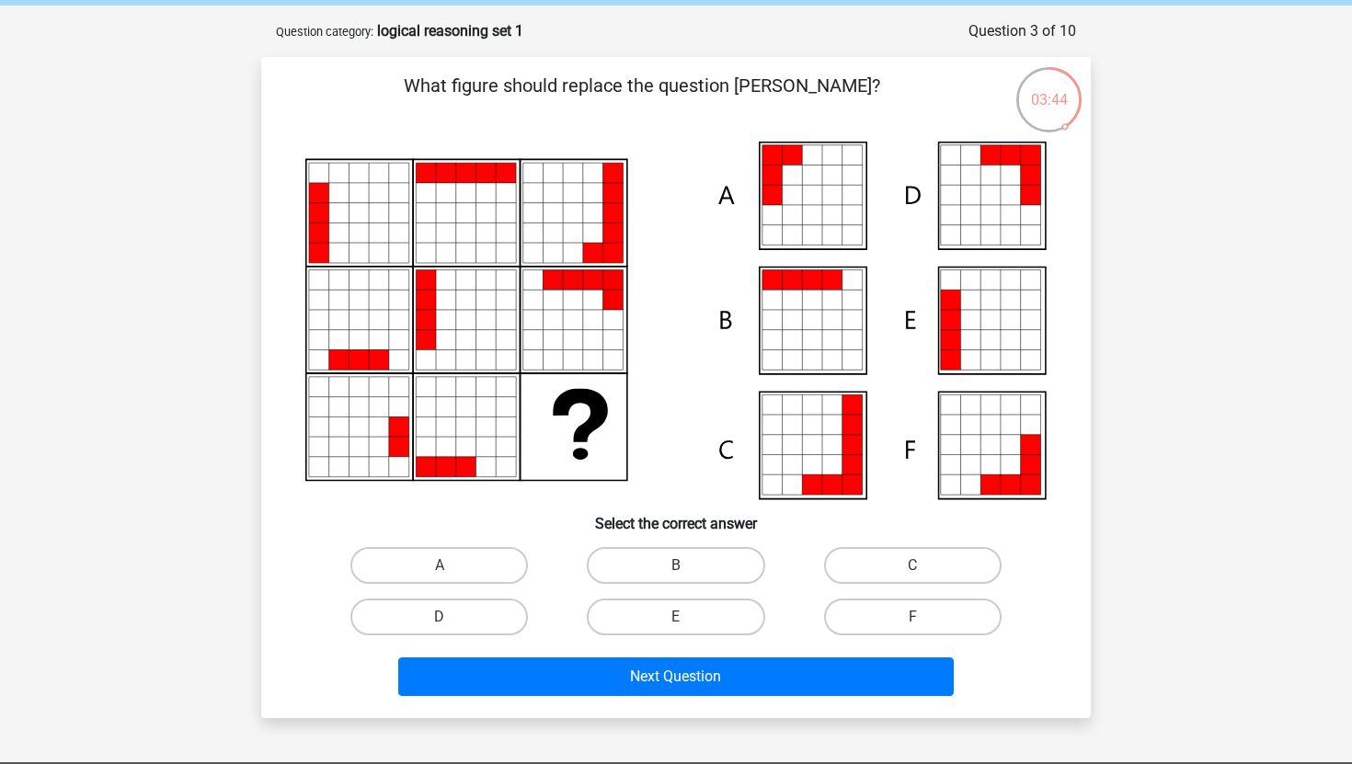
click at [996, 447] on icon at bounding box center [990, 445] width 20 height 20
click at [953, 615] on label "F" at bounding box center [912, 617] width 177 height 37
click at [924, 617] on input "F" at bounding box center [918, 623] width 12 height 12
radio input "true"
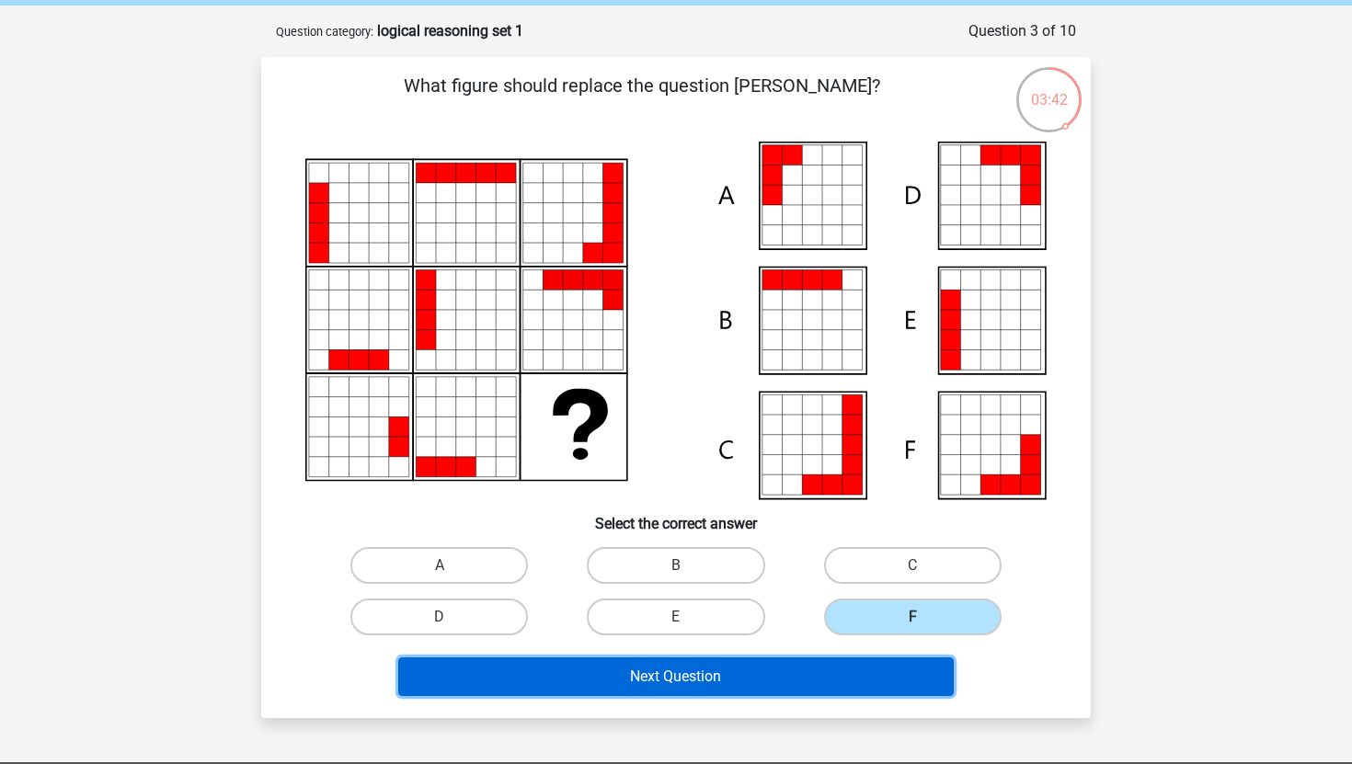
click at [850, 669] on button "Next Question" at bounding box center [676, 676] width 556 height 39
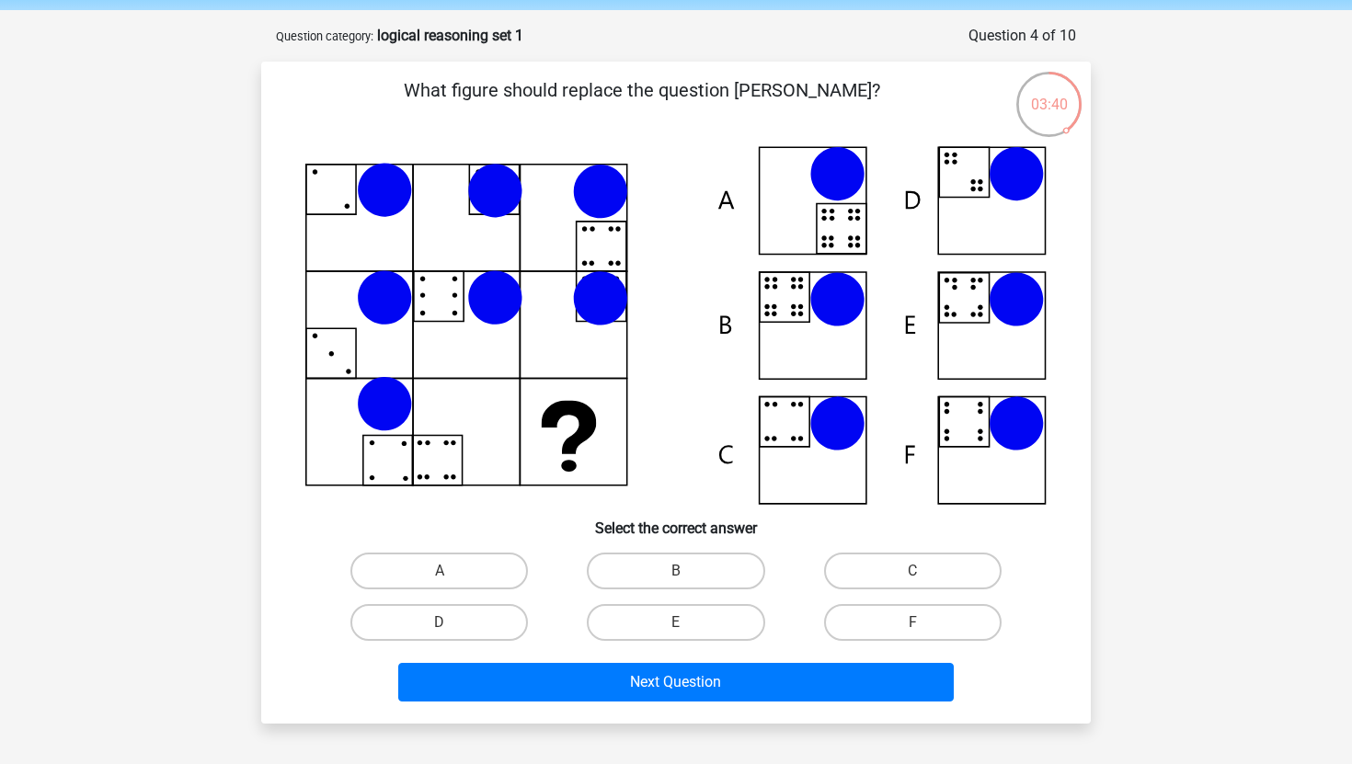
scroll to position [64, 0]
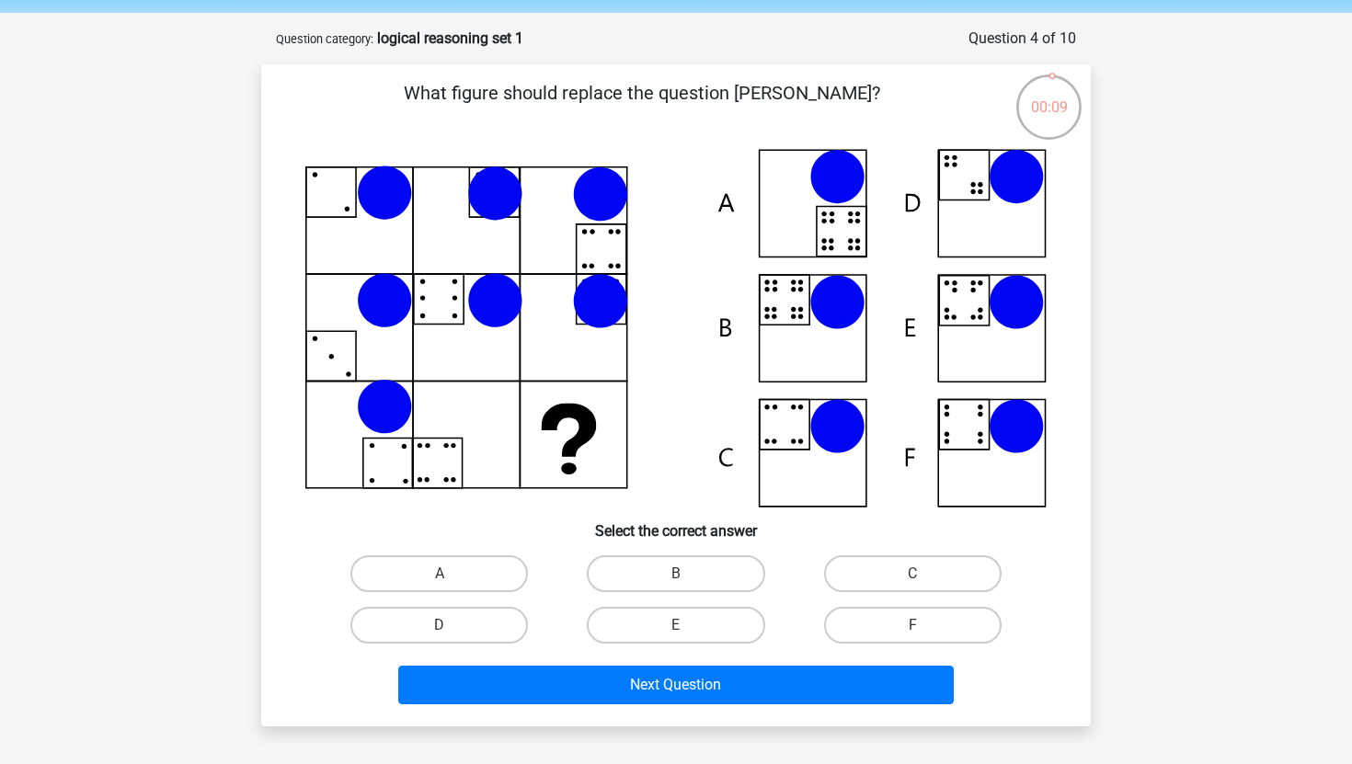
click at [806, 297] on icon at bounding box center [675, 328] width 741 height 359
click at [828, 302] on icon at bounding box center [837, 302] width 55 height 55
click at [690, 614] on label "E" at bounding box center [675, 625] width 177 height 37
click at [688, 625] on input "E" at bounding box center [682, 631] width 12 height 12
radio input "true"
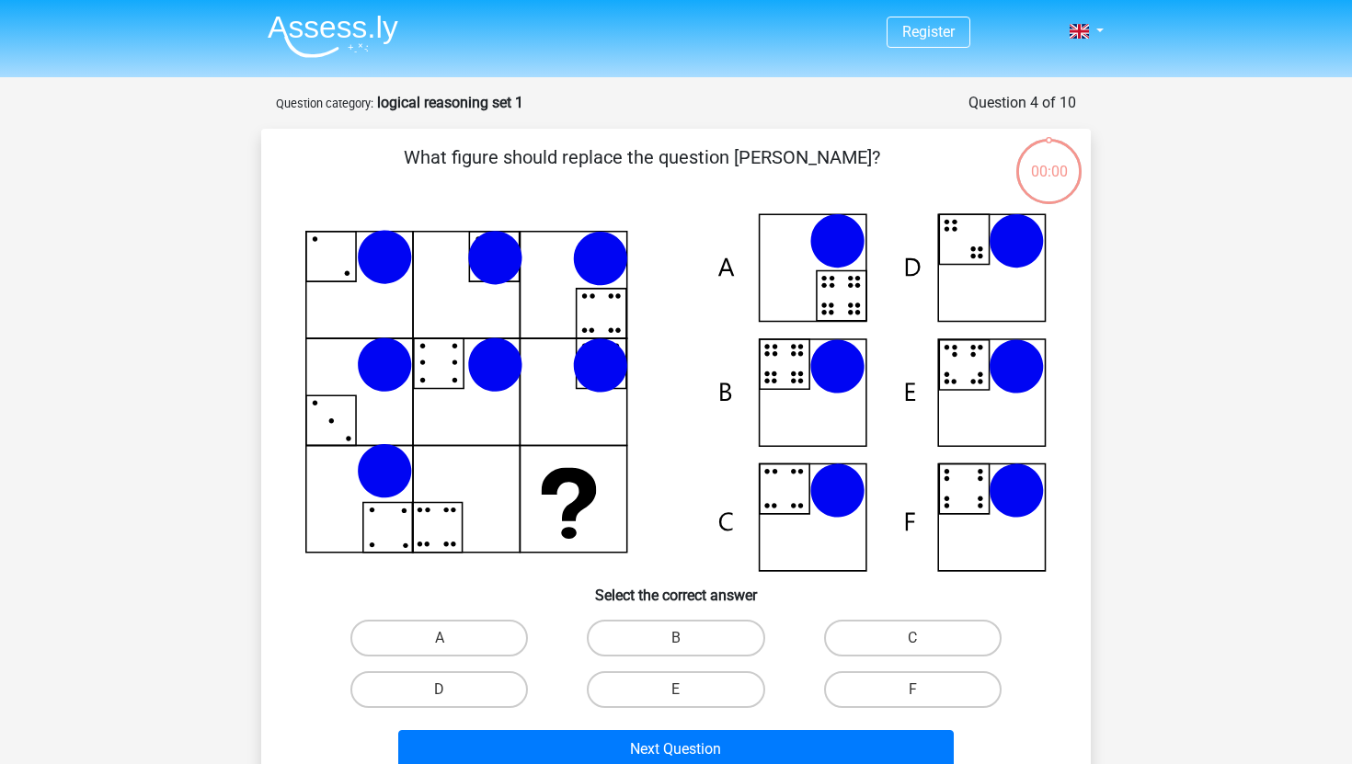
scroll to position [64, 0]
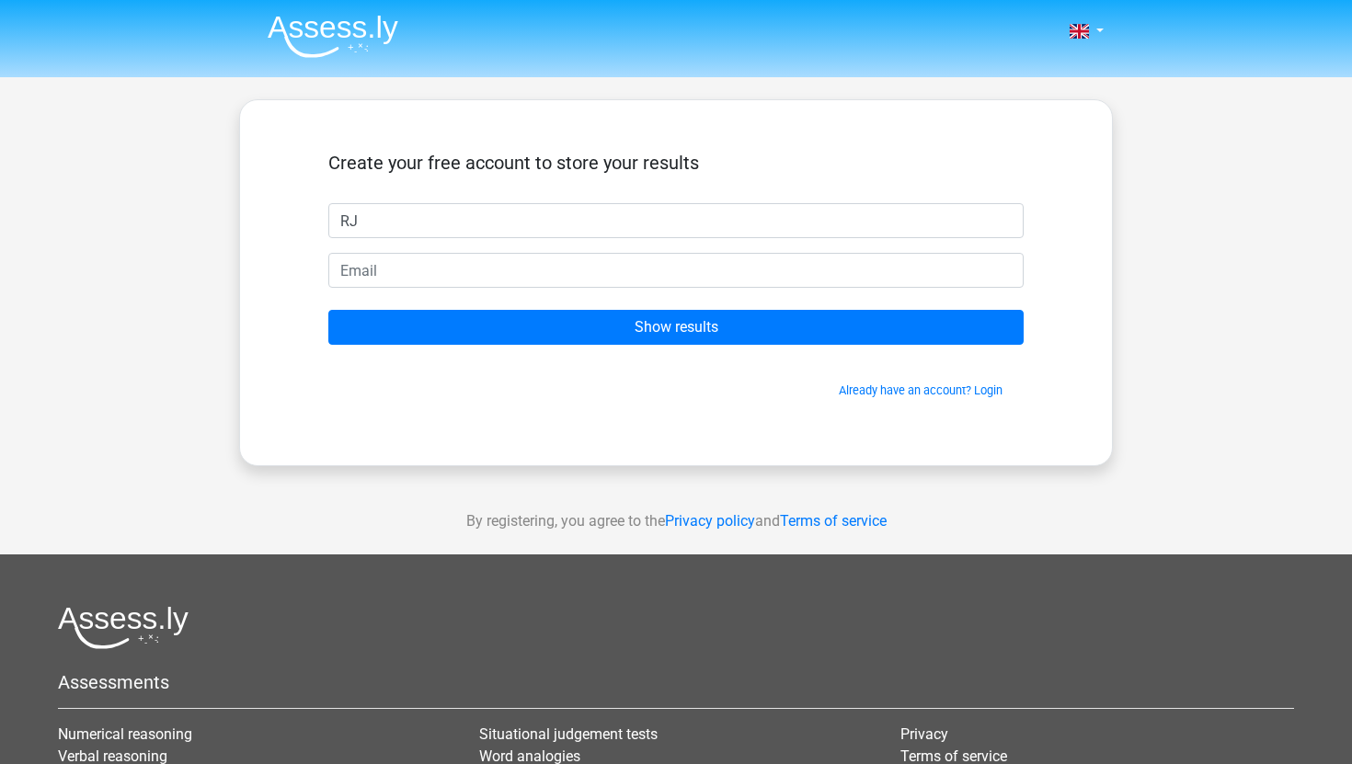
type input "RJ"
click at [461, 249] on form "Create your free account to store your results [GEOGRAPHIC_DATA] Show results A…" at bounding box center [675, 275] width 695 height 247
click at [455, 291] on form "Create your free account to store your results [GEOGRAPHIC_DATA] Show results A…" at bounding box center [675, 275] width 695 height 247
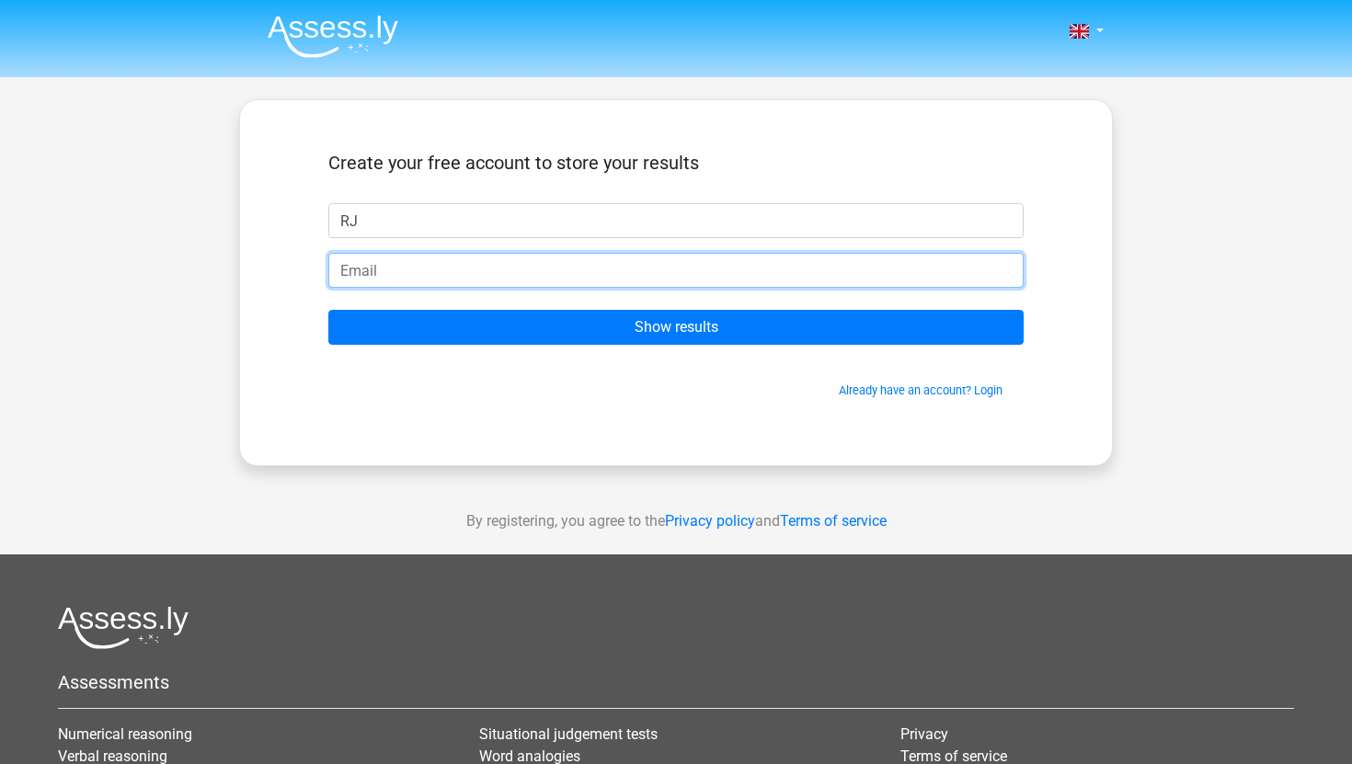
click at [451, 279] on input "email" at bounding box center [675, 270] width 695 height 35
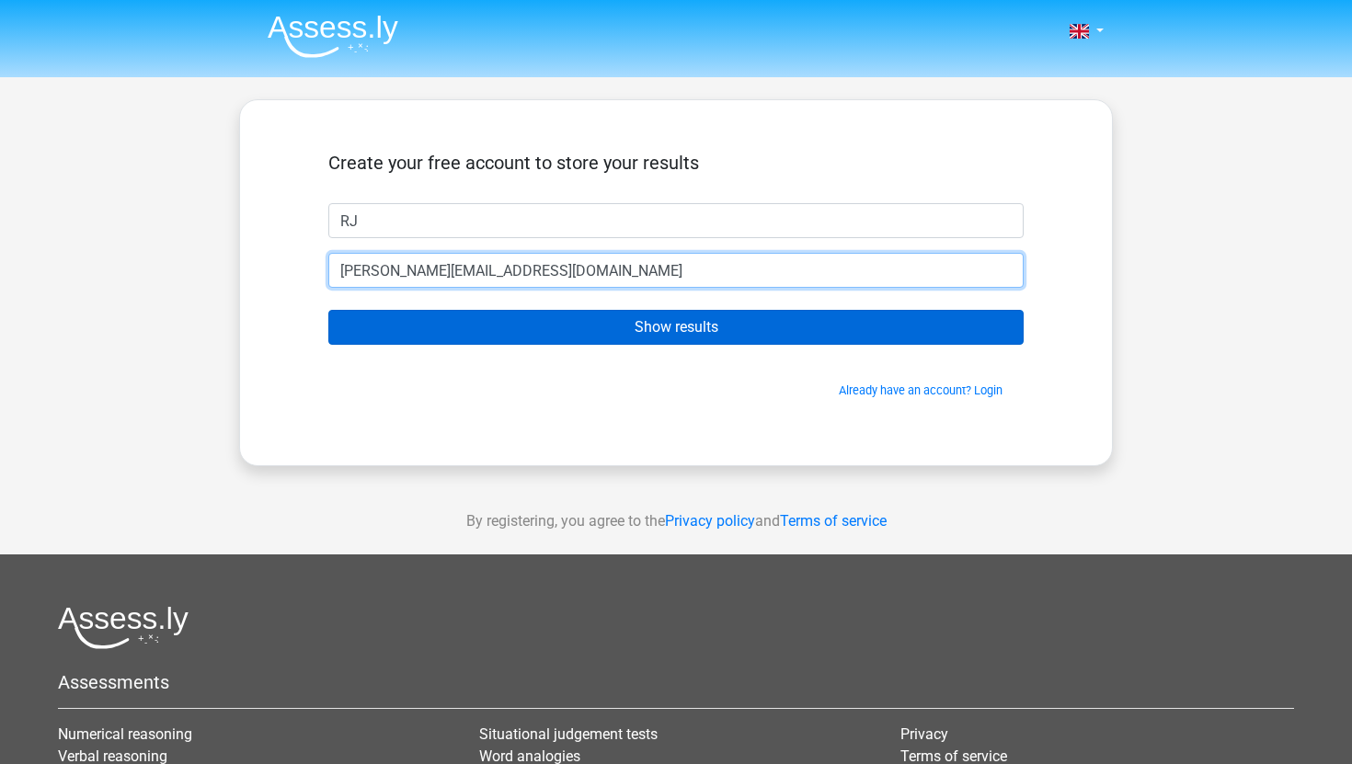
type input "[PERSON_NAME][EMAIL_ADDRESS][DOMAIN_NAME]"
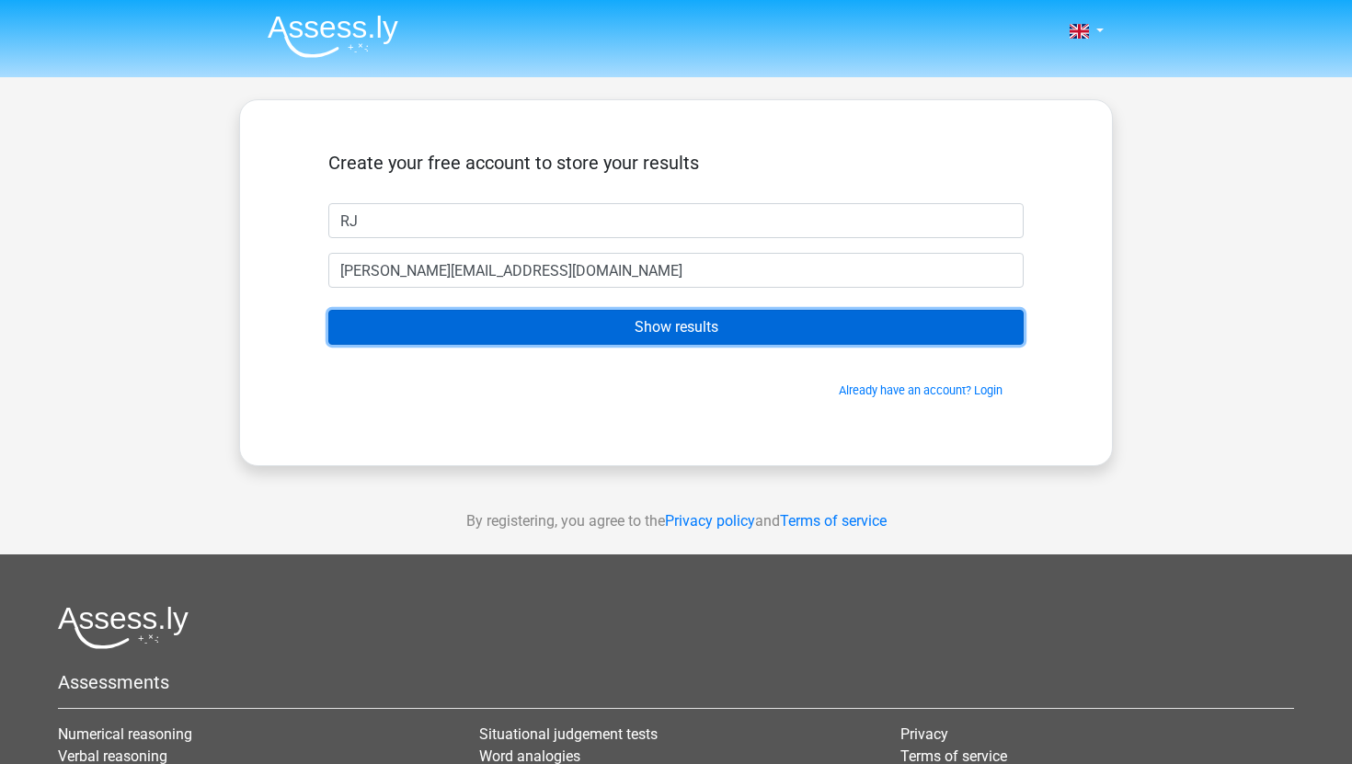
click at [698, 322] on input "Show results" at bounding box center [675, 327] width 695 height 35
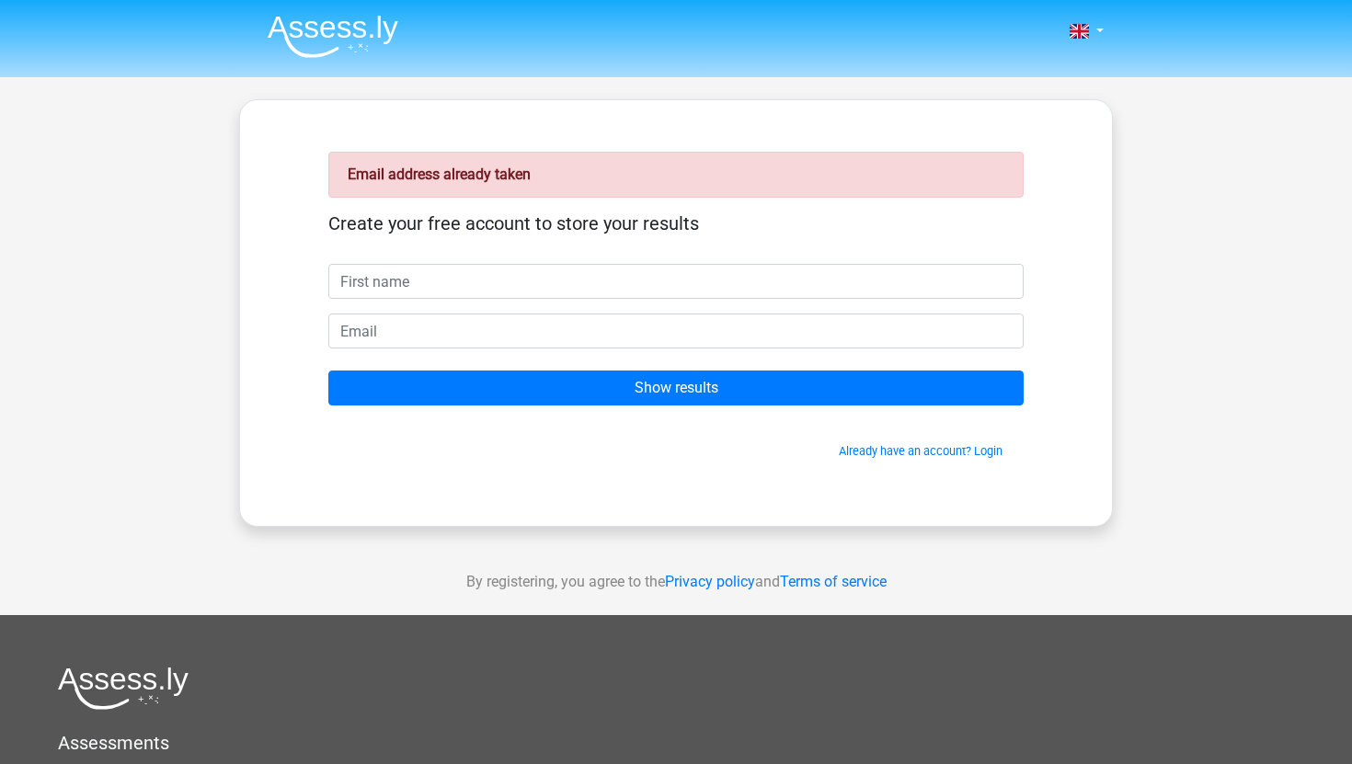
click at [510, 264] on input "text" at bounding box center [675, 281] width 695 height 35
click at [659, 296] on input "[EMAIL_ADDRESS][DOMAIN_NAME]" at bounding box center [675, 281] width 695 height 35
type input "[EMAIL_ADDRESS][DOMAIN_NAME]"
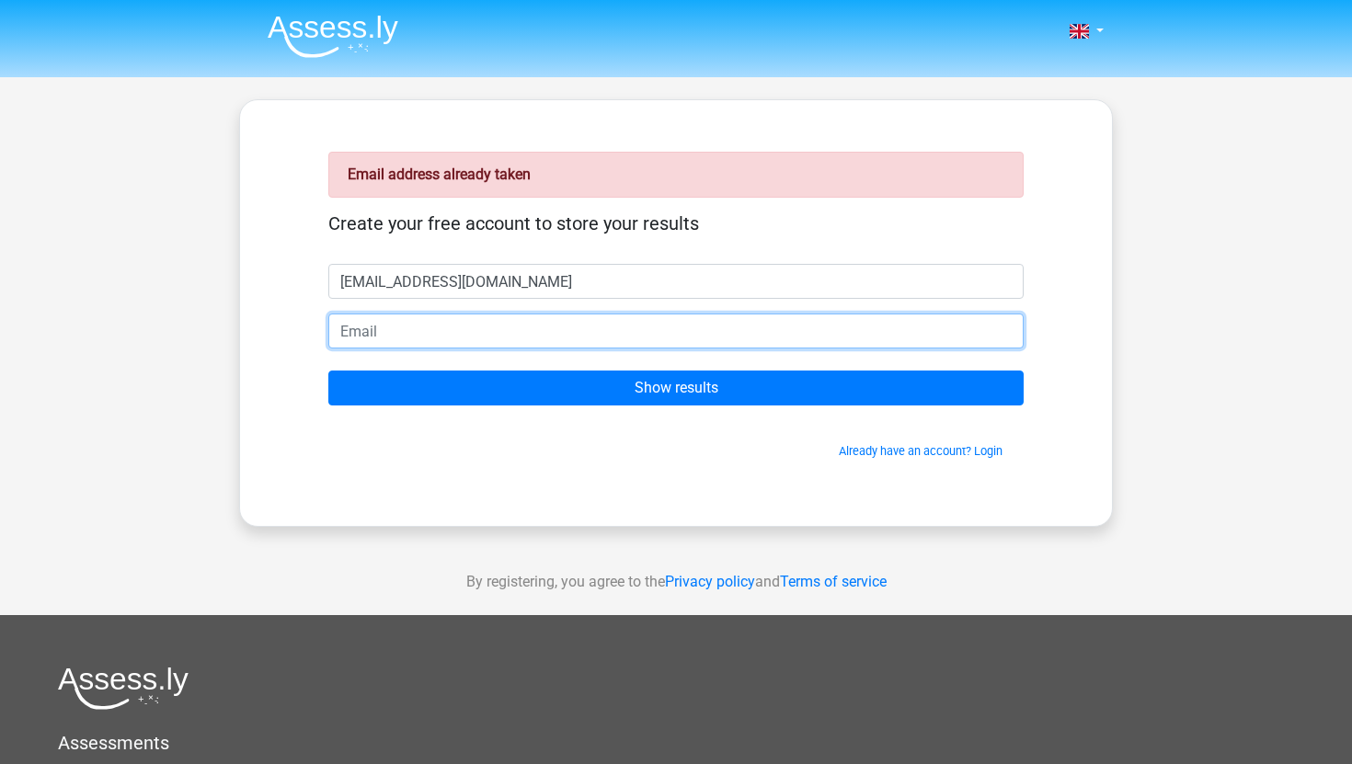
click at [604, 332] on input "email" at bounding box center [675, 331] width 695 height 35
paste input "[EMAIL_ADDRESS][DOMAIN_NAME]"
type input "[EMAIL_ADDRESS][DOMAIN_NAME]"
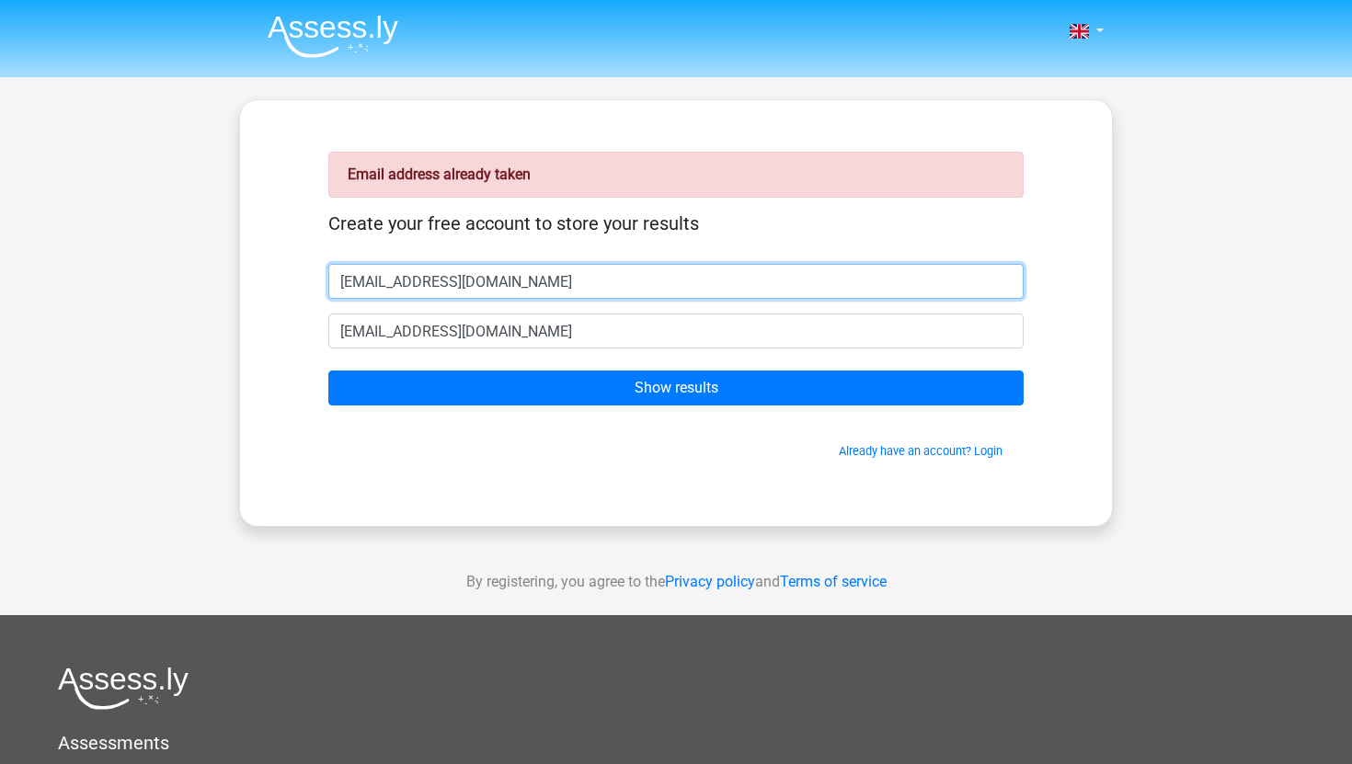
click at [580, 290] on input "[EMAIL_ADDRESS][DOMAIN_NAME]" at bounding box center [675, 281] width 695 height 35
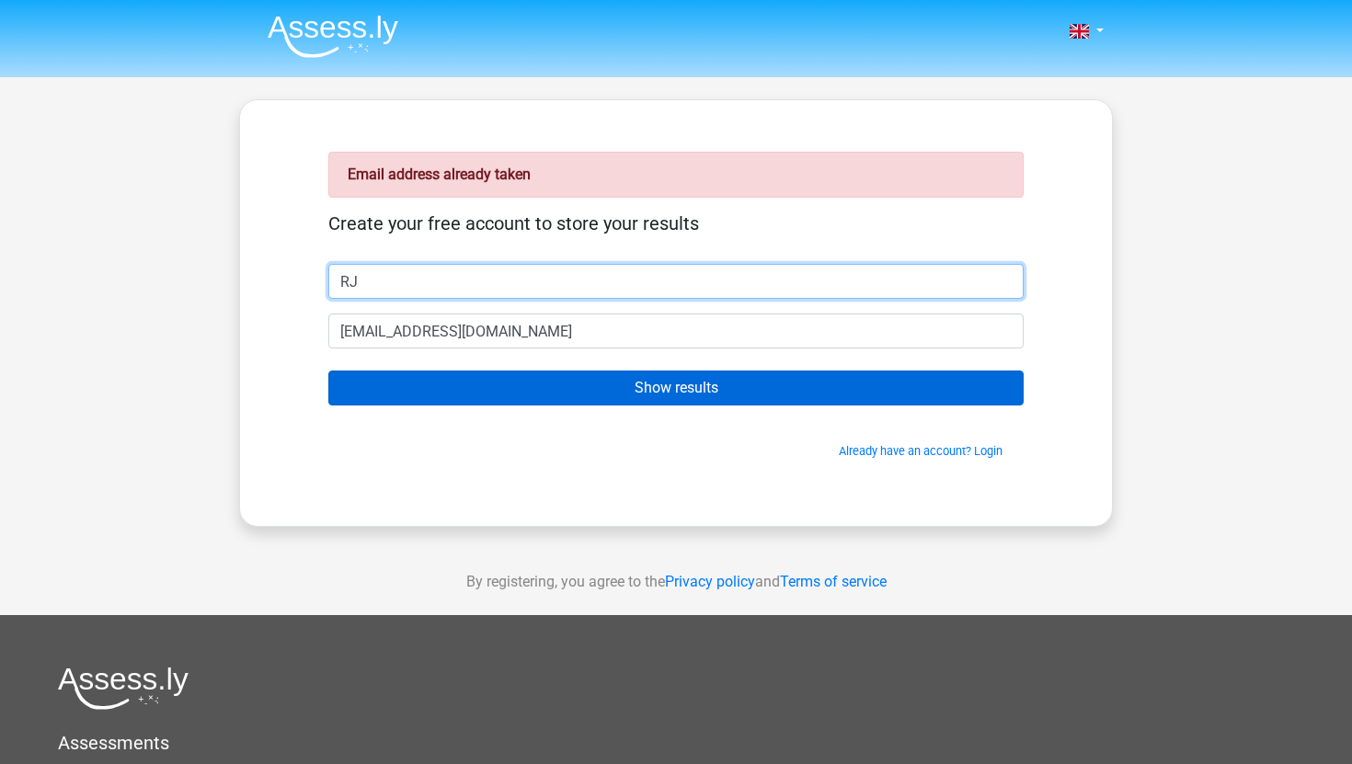
type input "RJ"
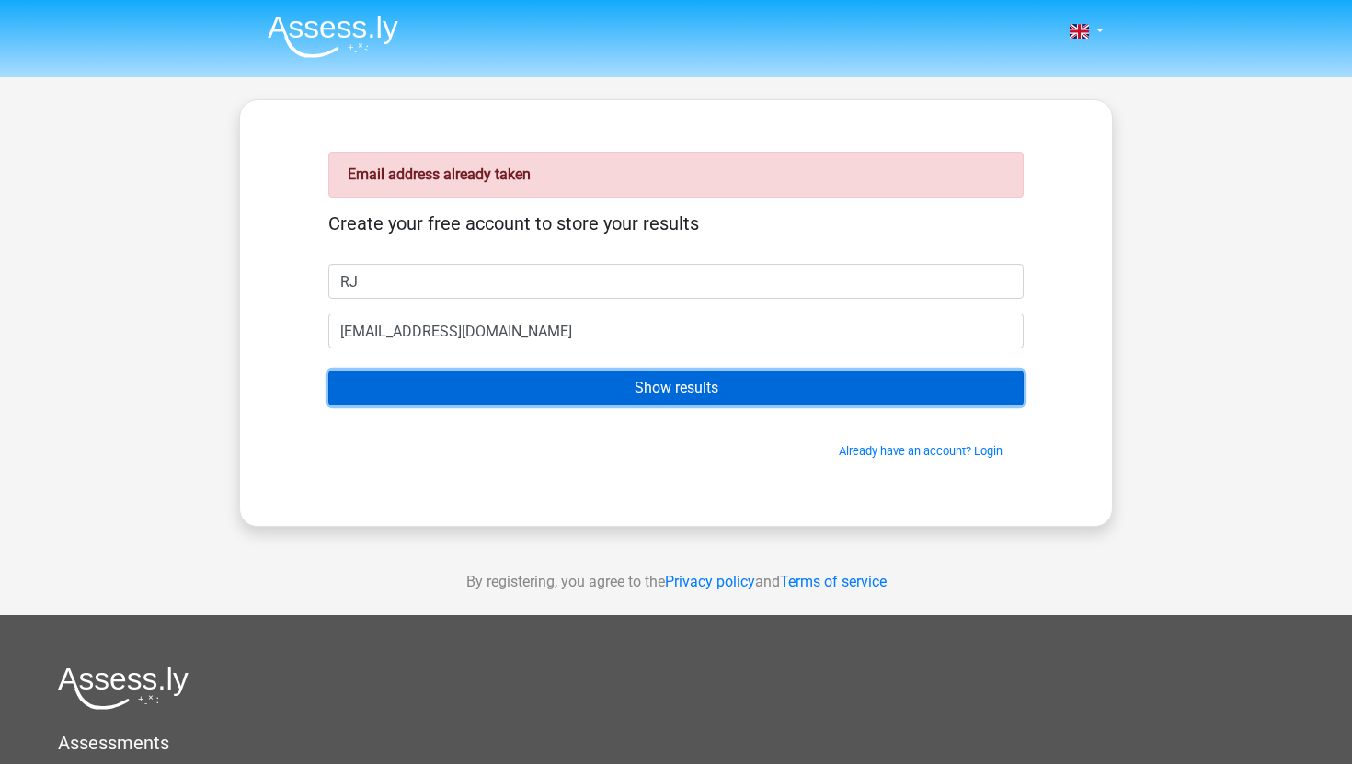
click at [554, 389] on input "Show results" at bounding box center [675, 388] width 695 height 35
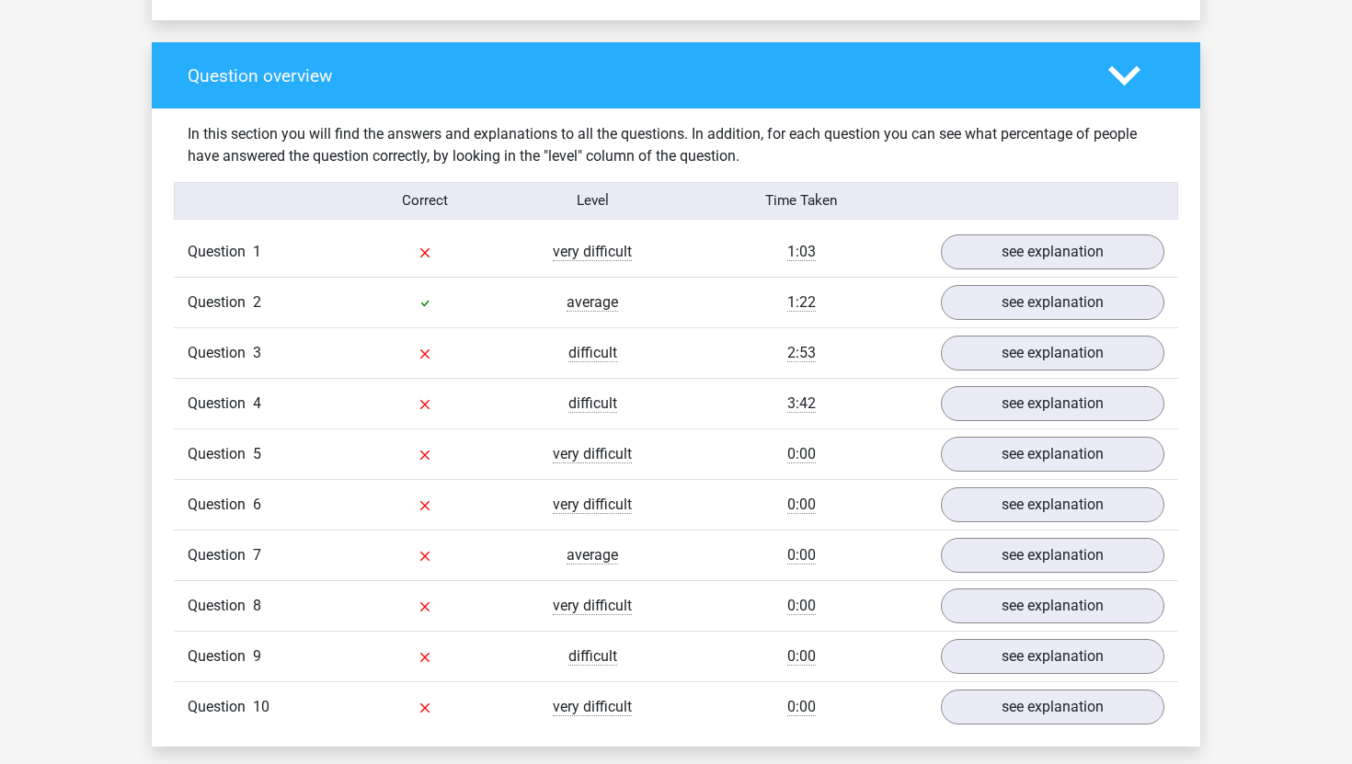
scroll to position [1284, 0]
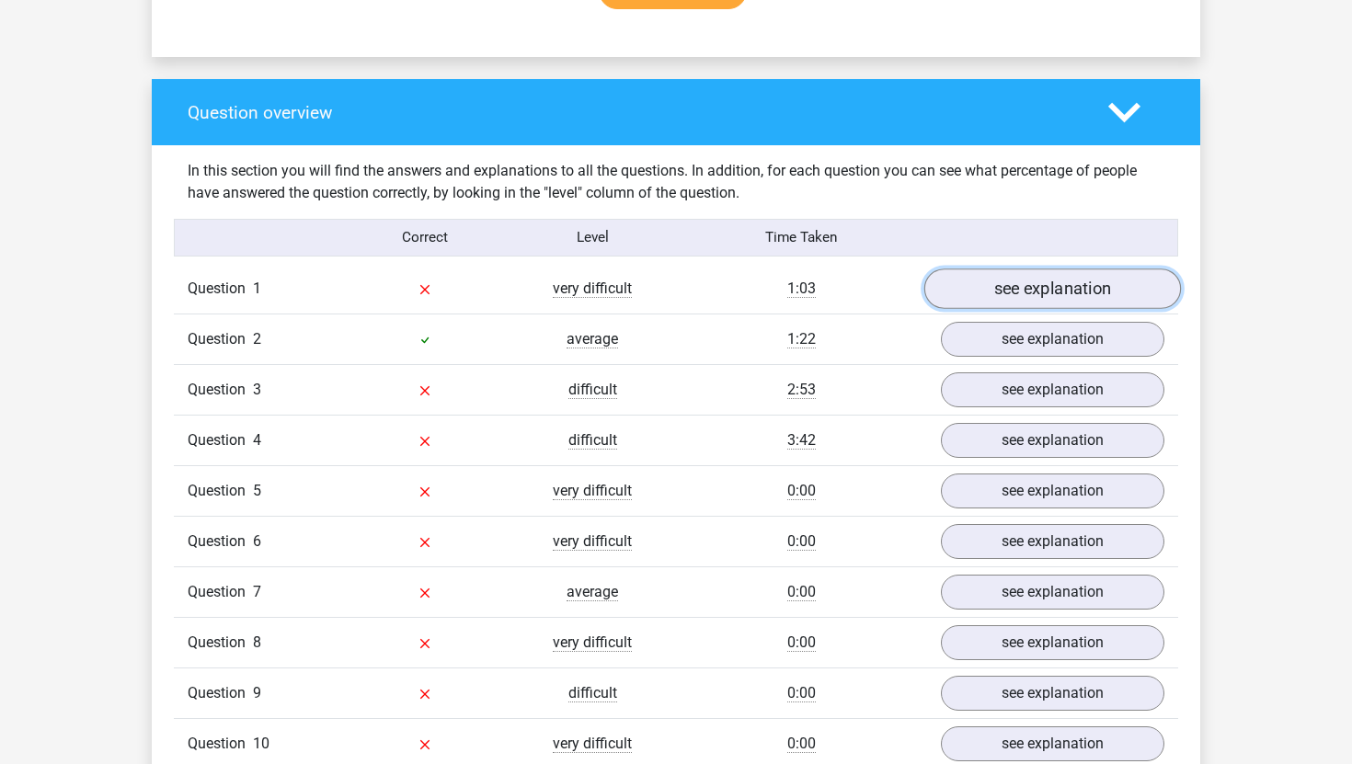
click at [1022, 287] on link "see explanation" at bounding box center [1052, 288] width 257 height 40
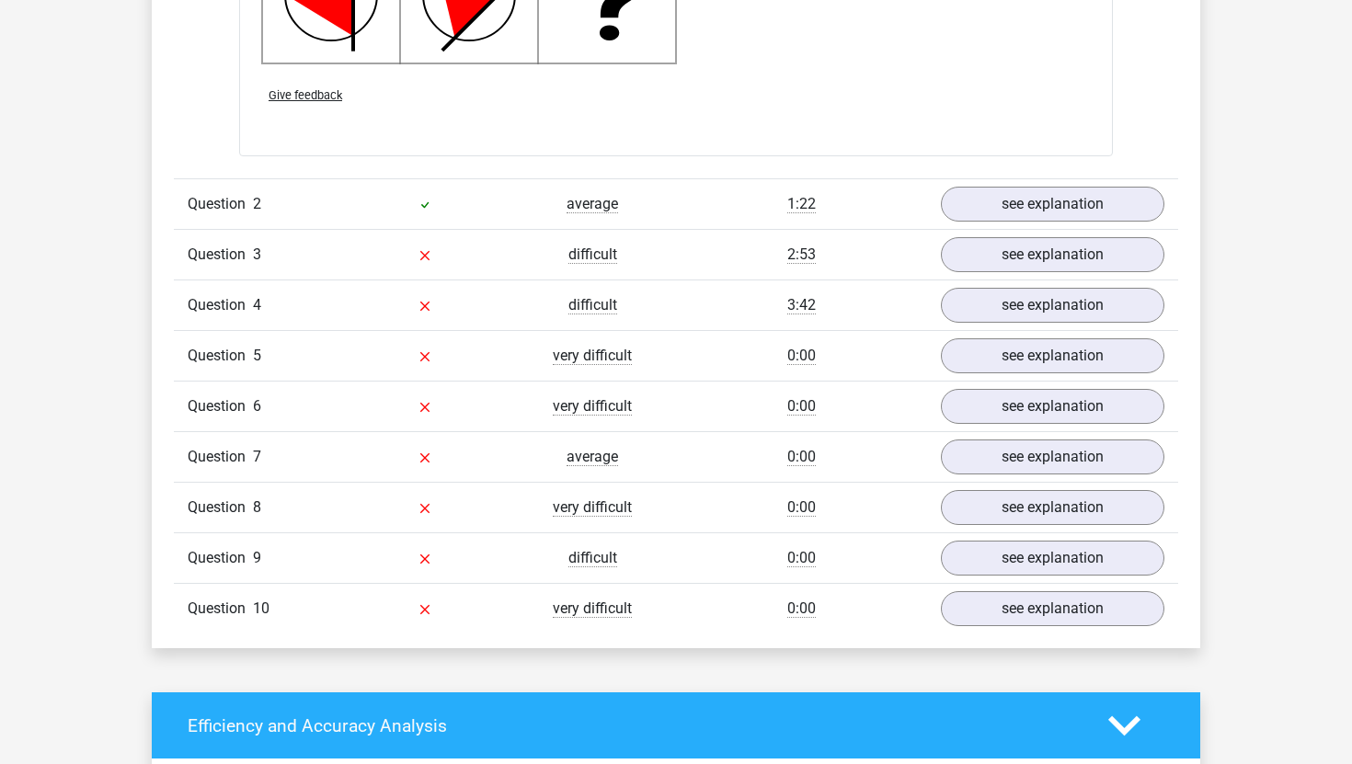
scroll to position [2799, 0]
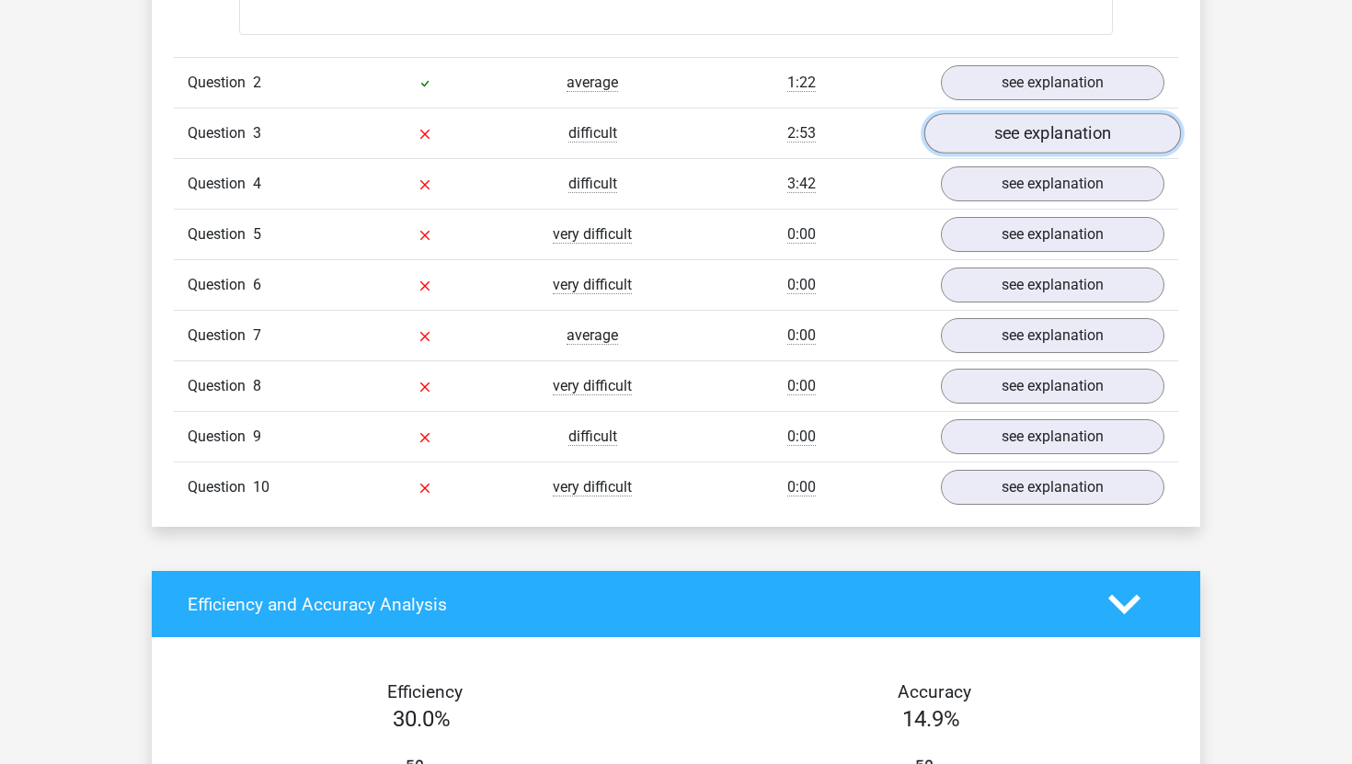
click at [981, 135] on link "see explanation" at bounding box center [1052, 133] width 257 height 40
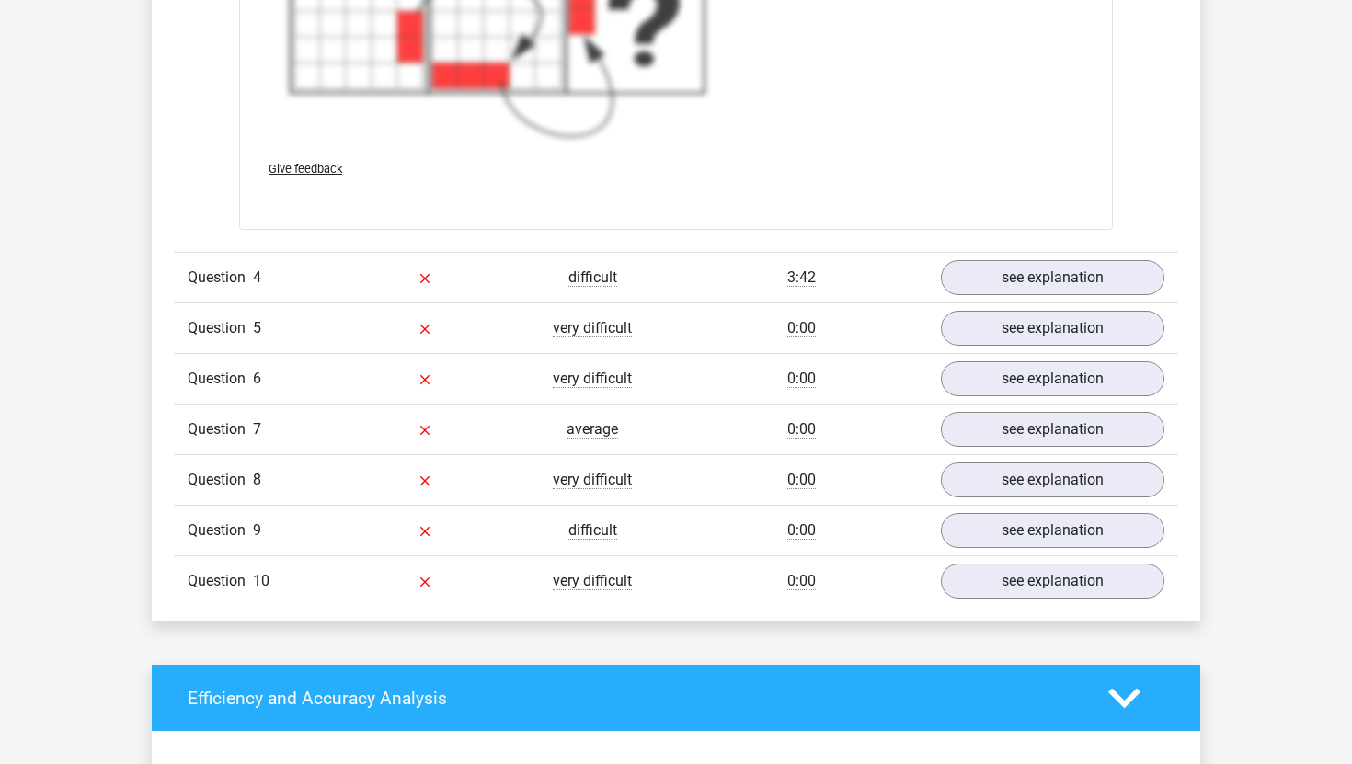
scroll to position [4207, 0]
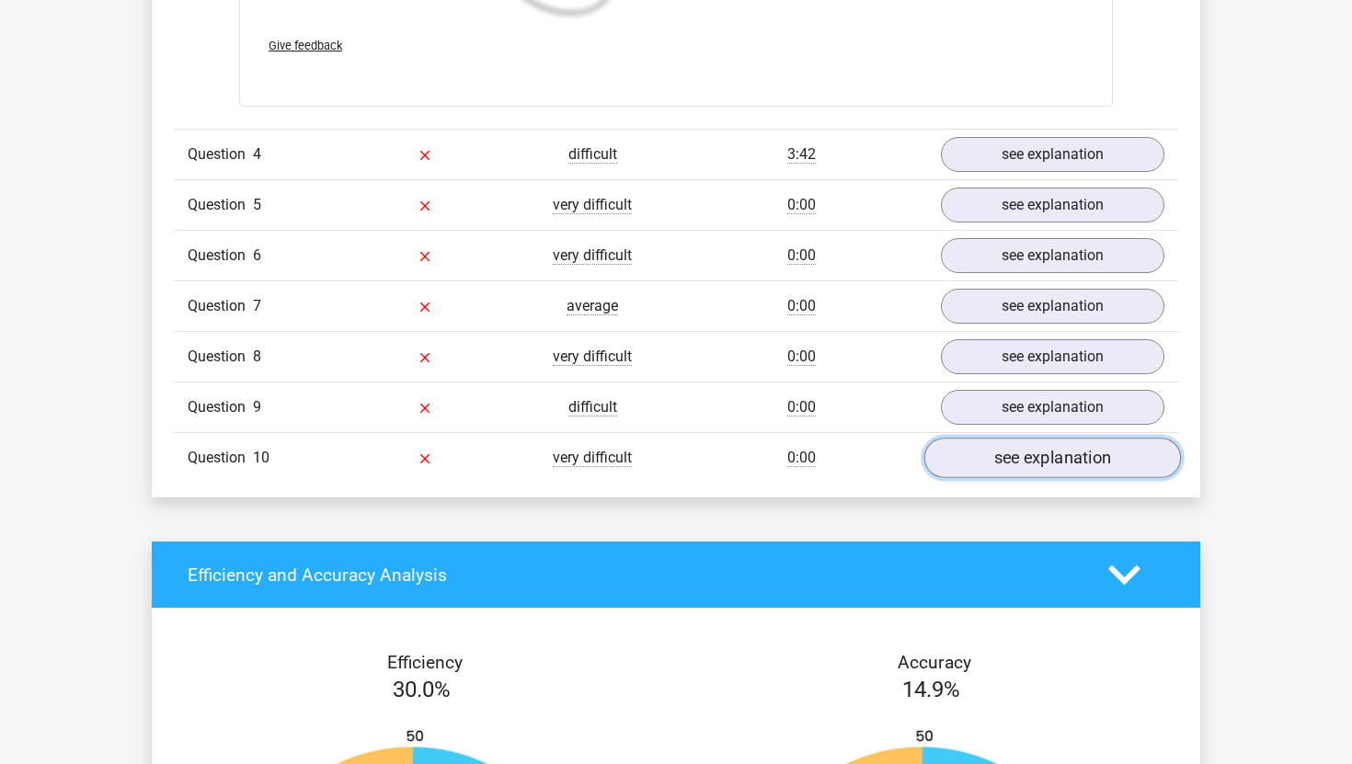
click at [961, 455] on link "see explanation" at bounding box center [1052, 459] width 257 height 40
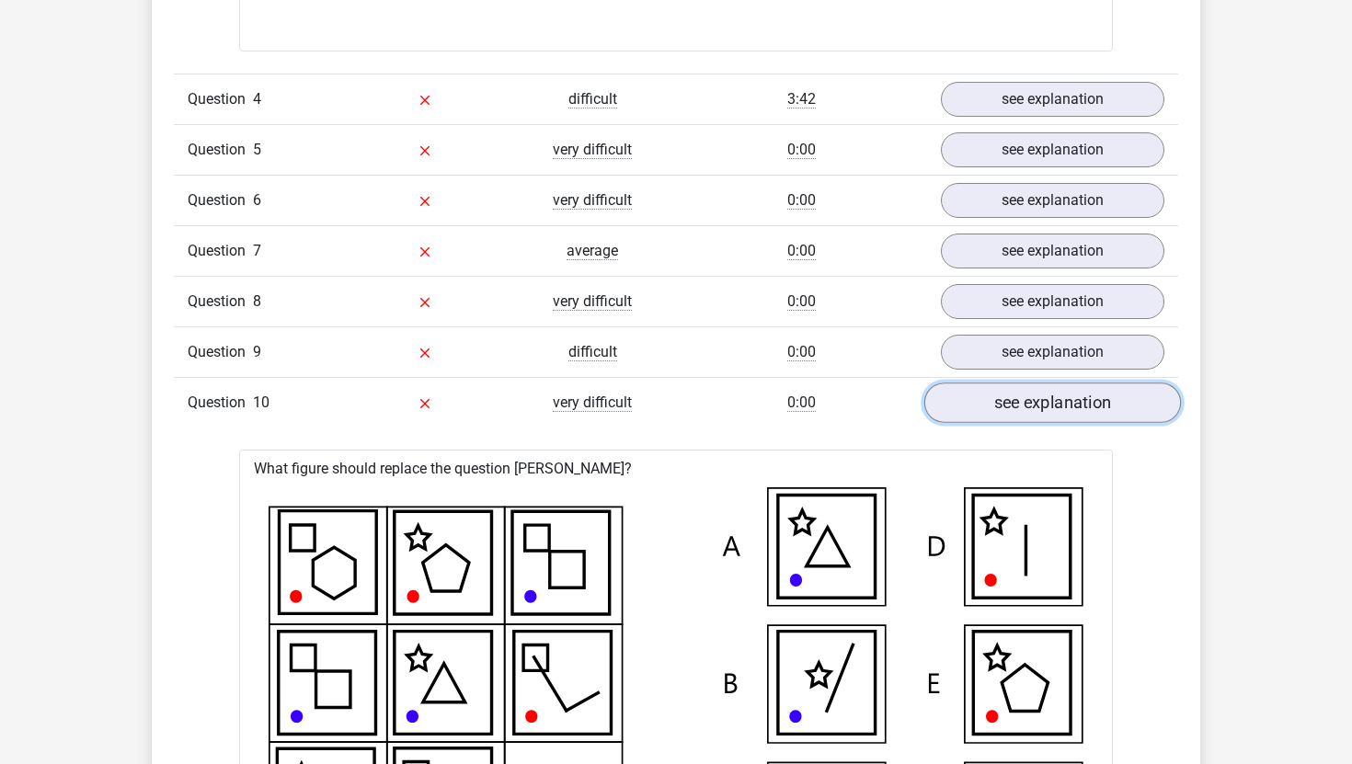
scroll to position [4289, 0]
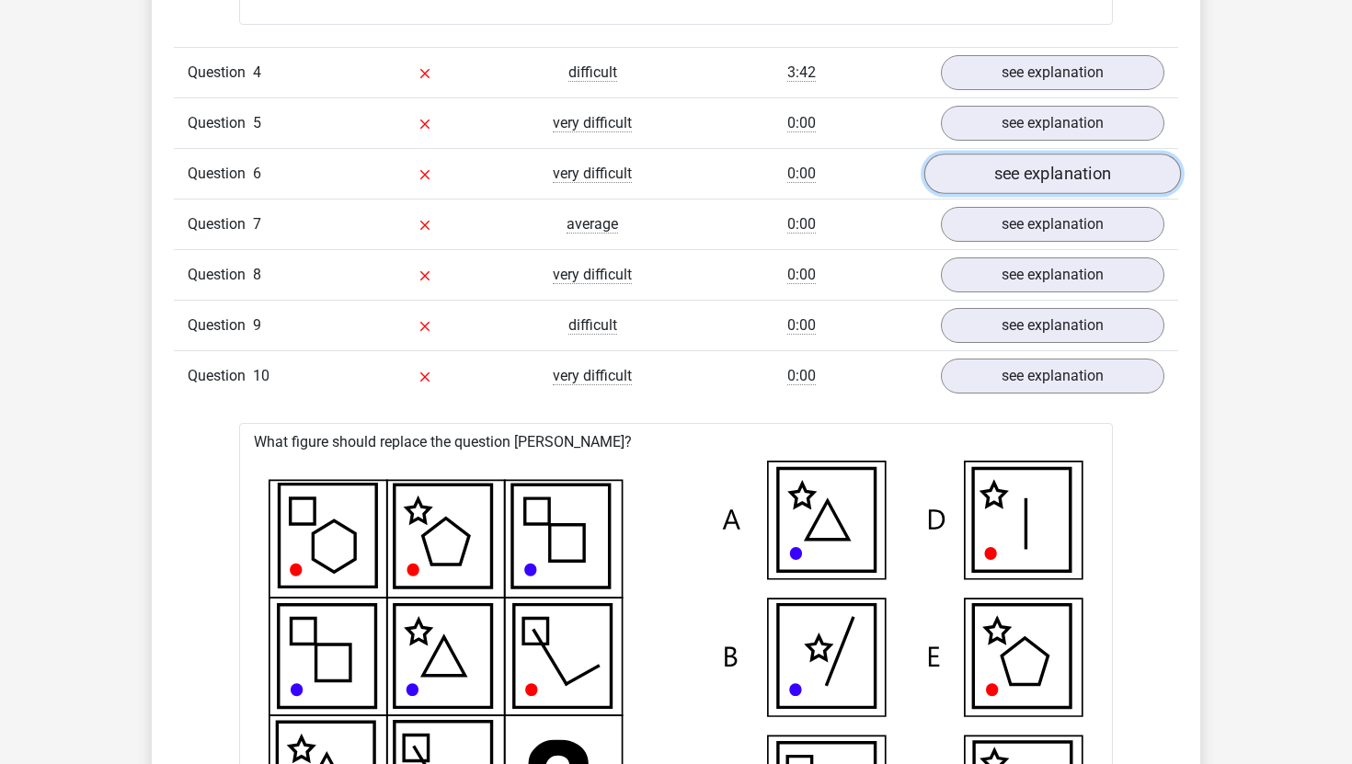
click at [962, 174] on link "see explanation" at bounding box center [1052, 174] width 257 height 40
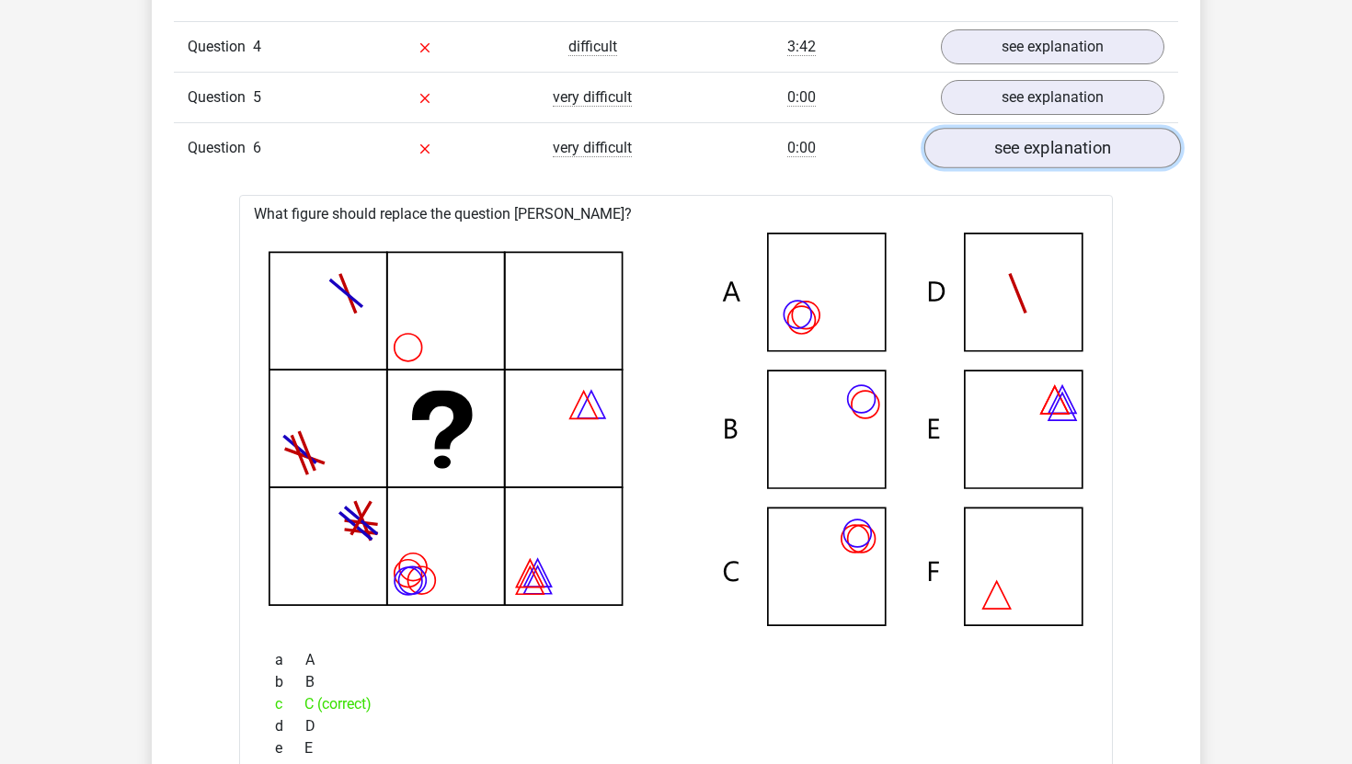
scroll to position [4316, 0]
click at [965, 136] on link "see explanation" at bounding box center [1052, 148] width 257 height 40
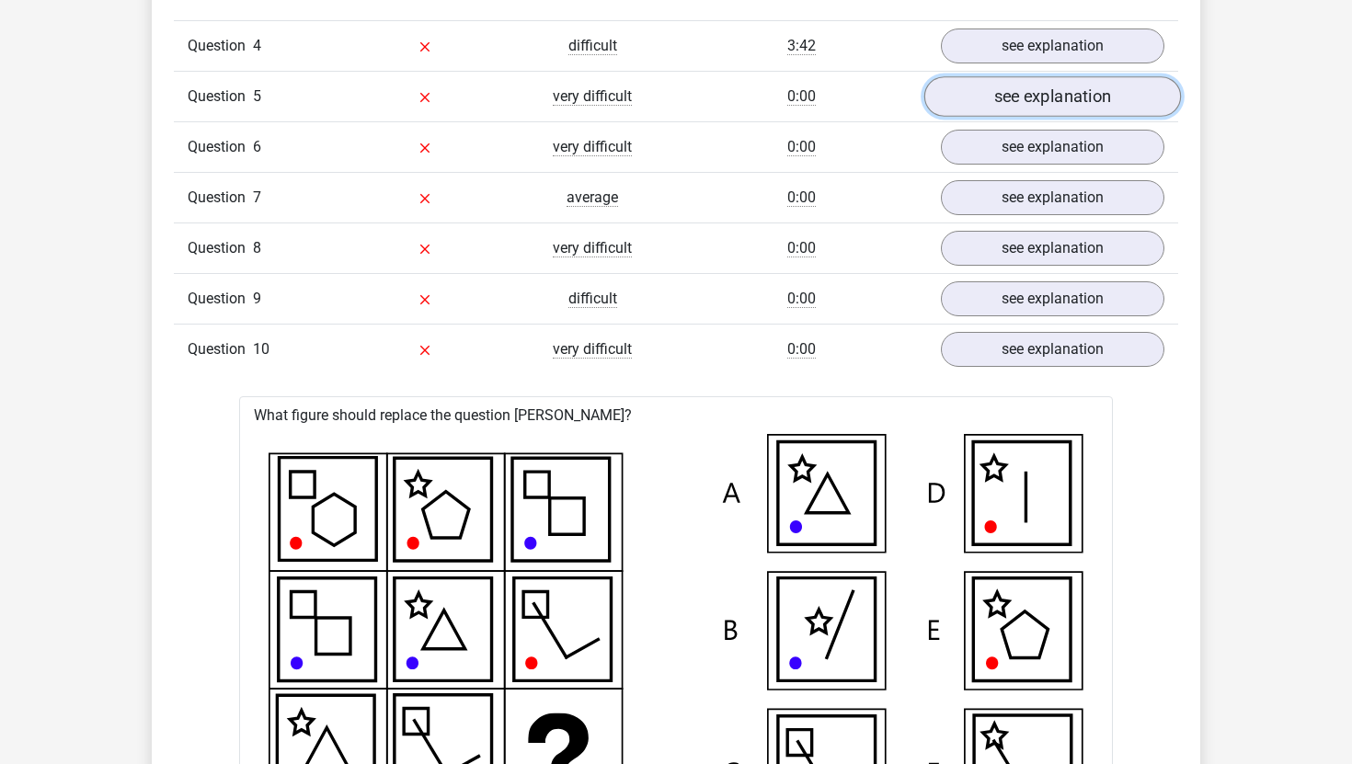
click at [988, 97] on link "see explanation" at bounding box center [1052, 97] width 257 height 40
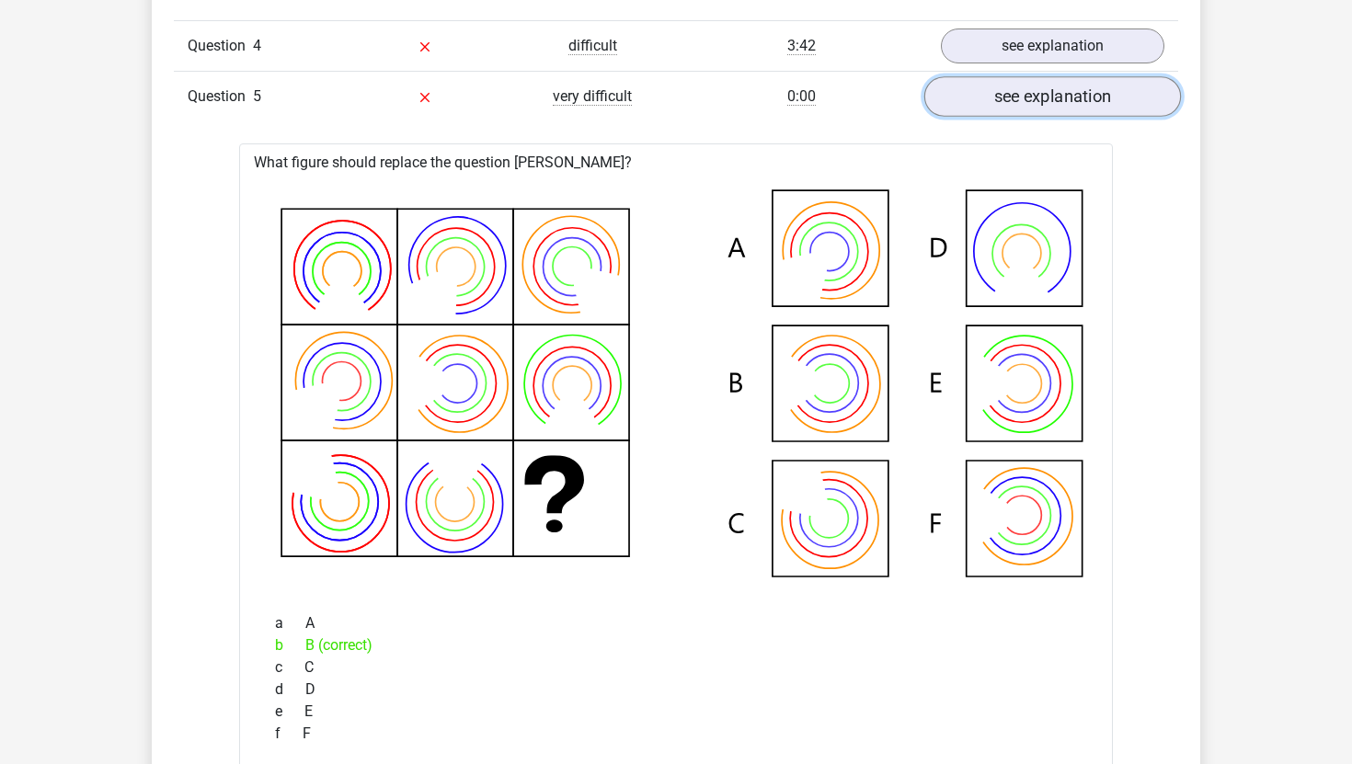
click at [988, 97] on link "see explanation" at bounding box center [1052, 97] width 257 height 40
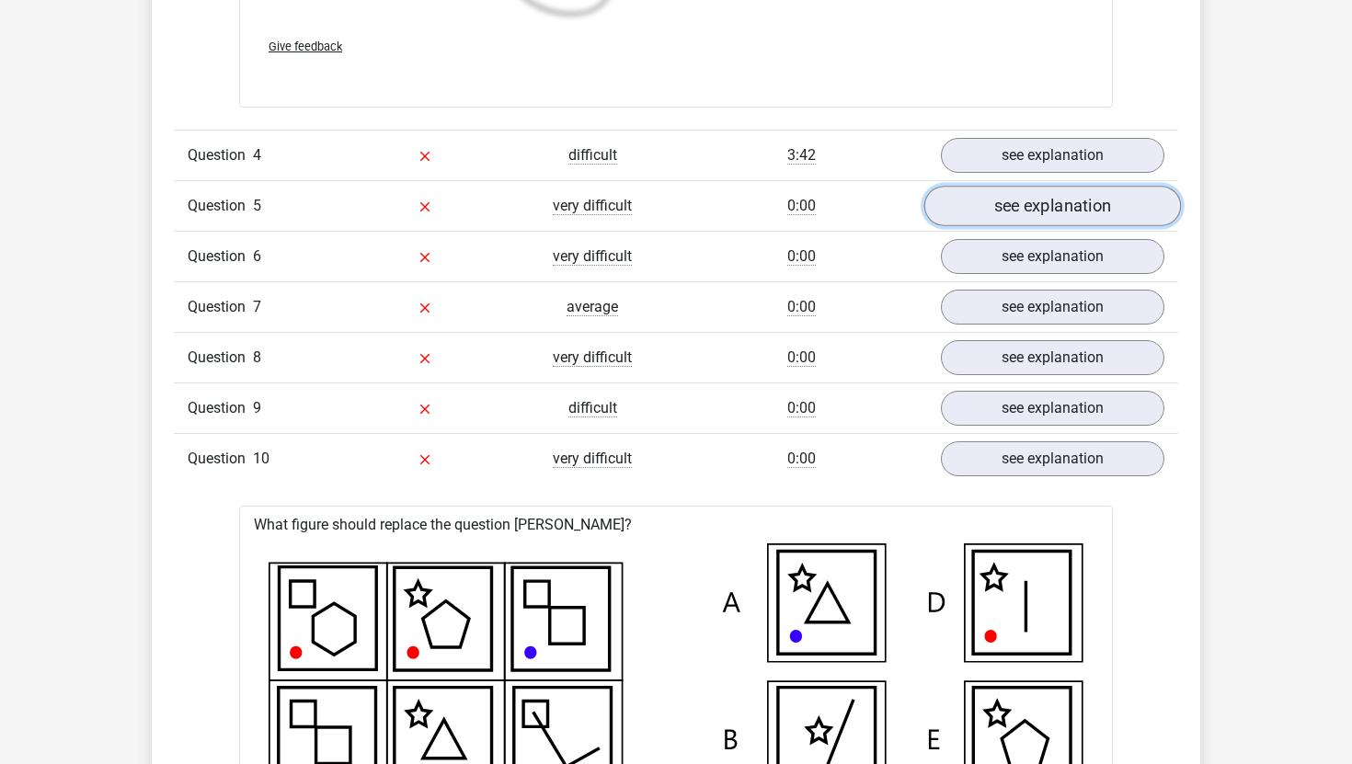
scroll to position [4180, 0]
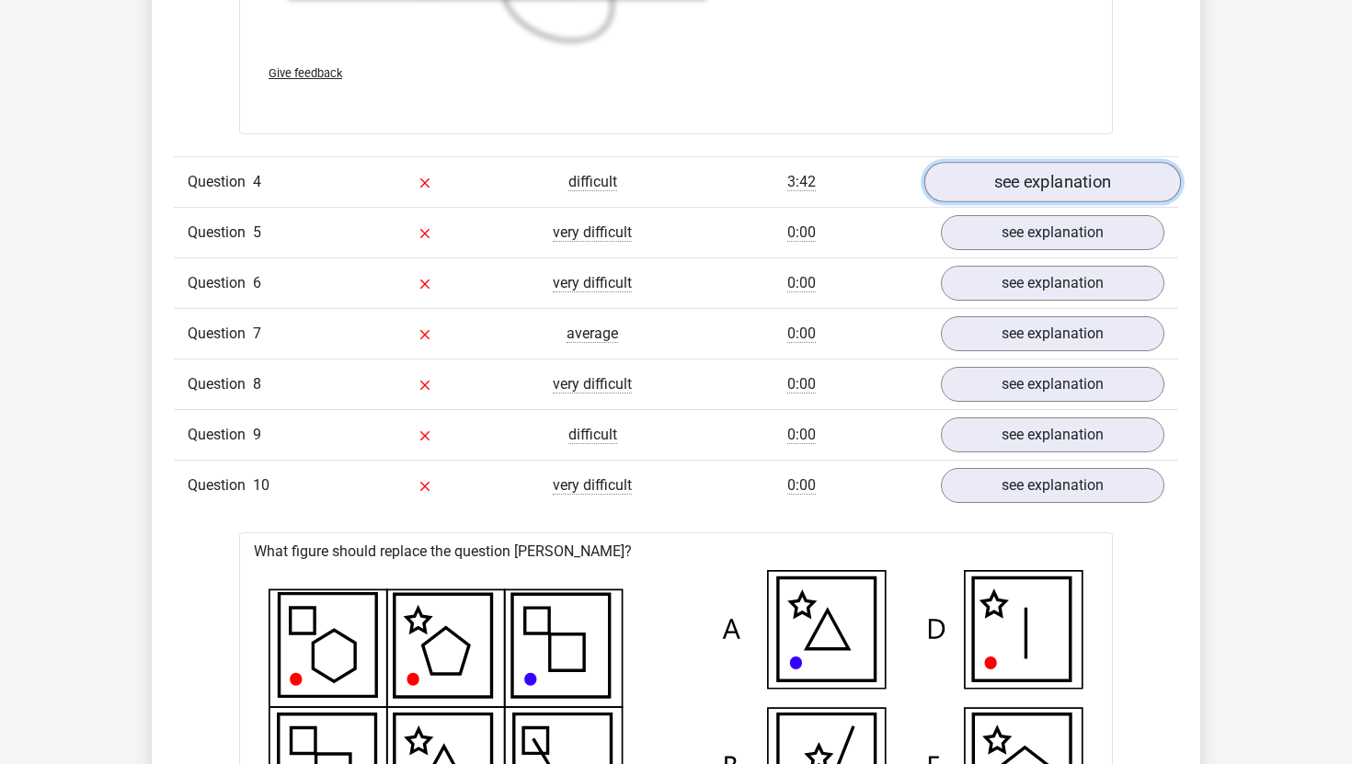
click at [1000, 170] on link "see explanation" at bounding box center [1052, 183] width 257 height 40
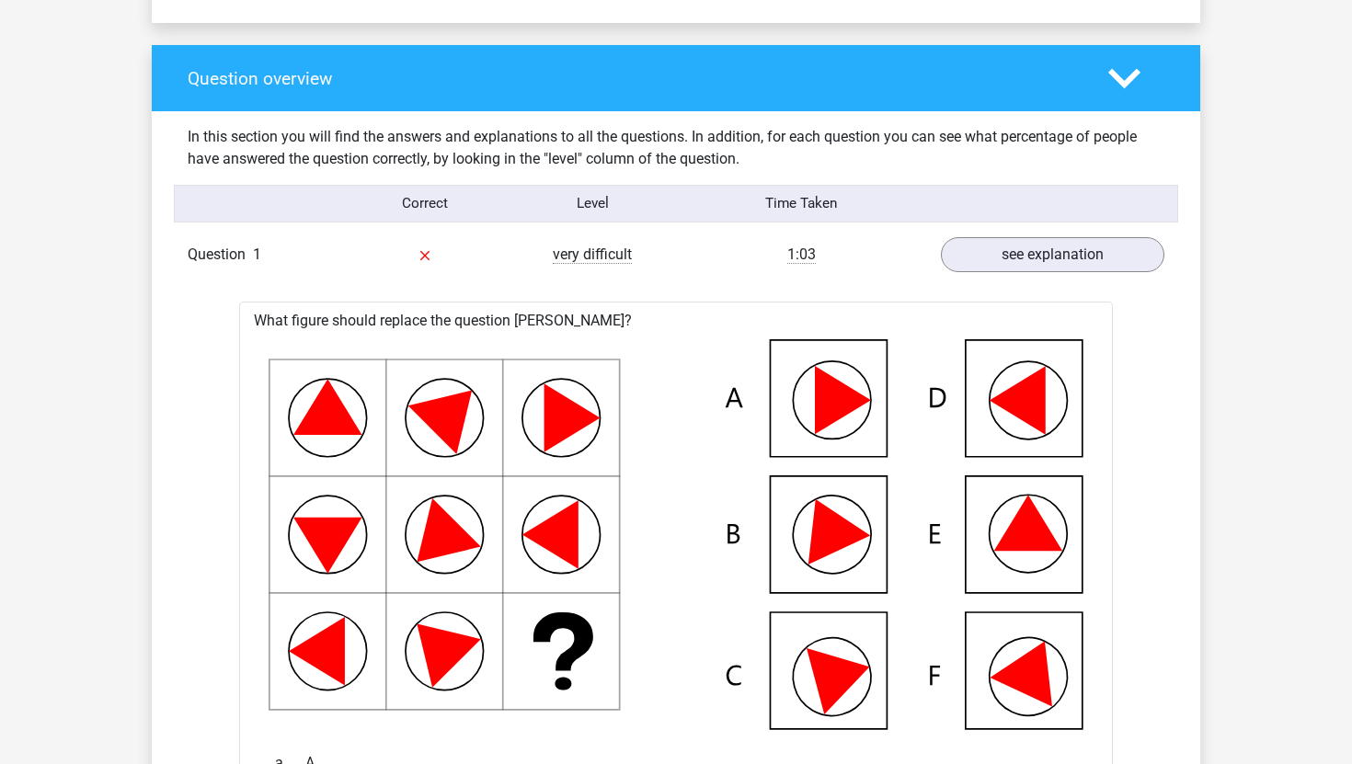
scroll to position [1272, 0]
